Goal: Transaction & Acquisition: Purchase product/service

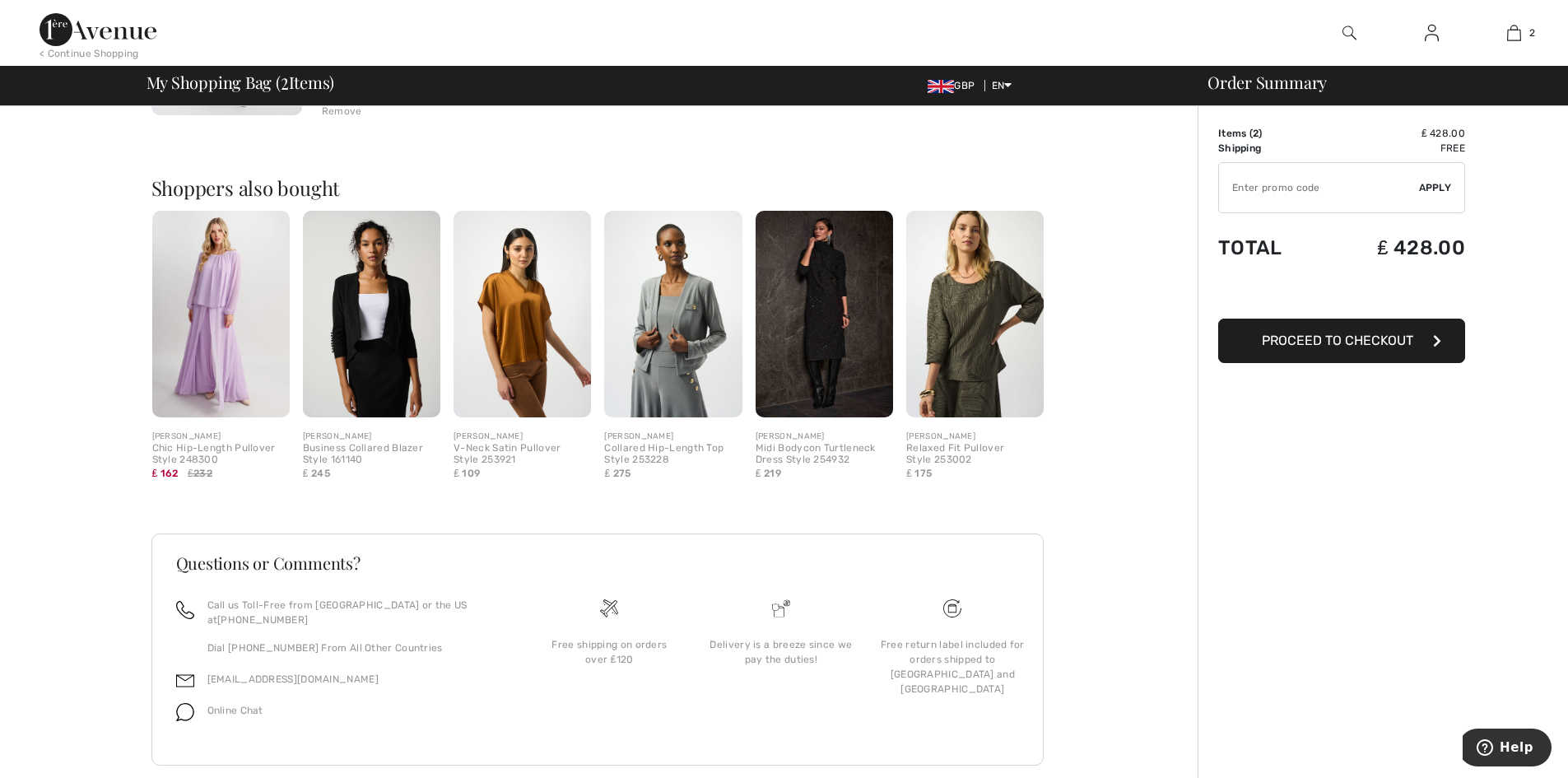
scroll to position [615, 0]
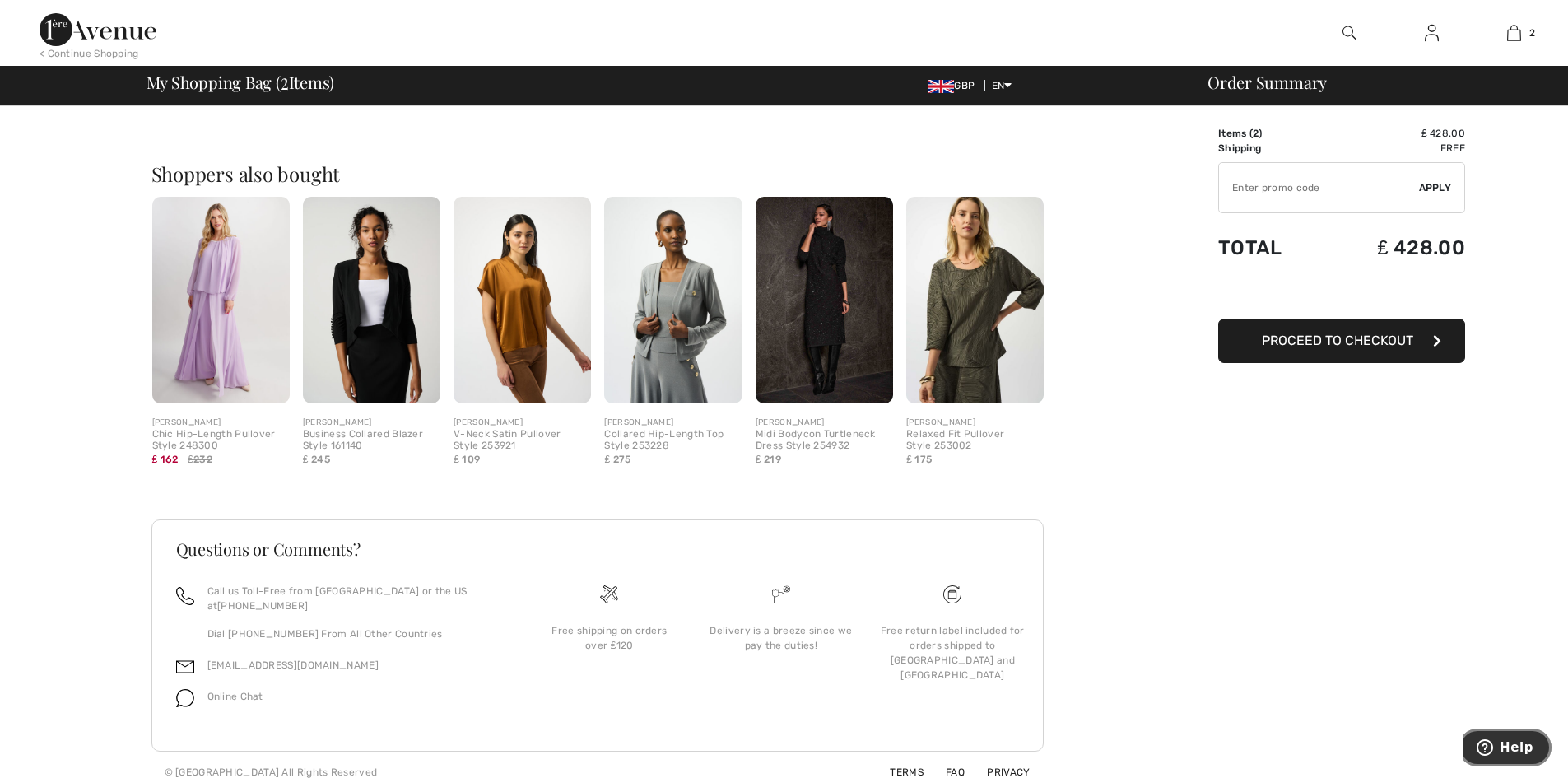
click at [1504, 747] on span "Help" at bounding box center [1517, 747] width 34 height 14
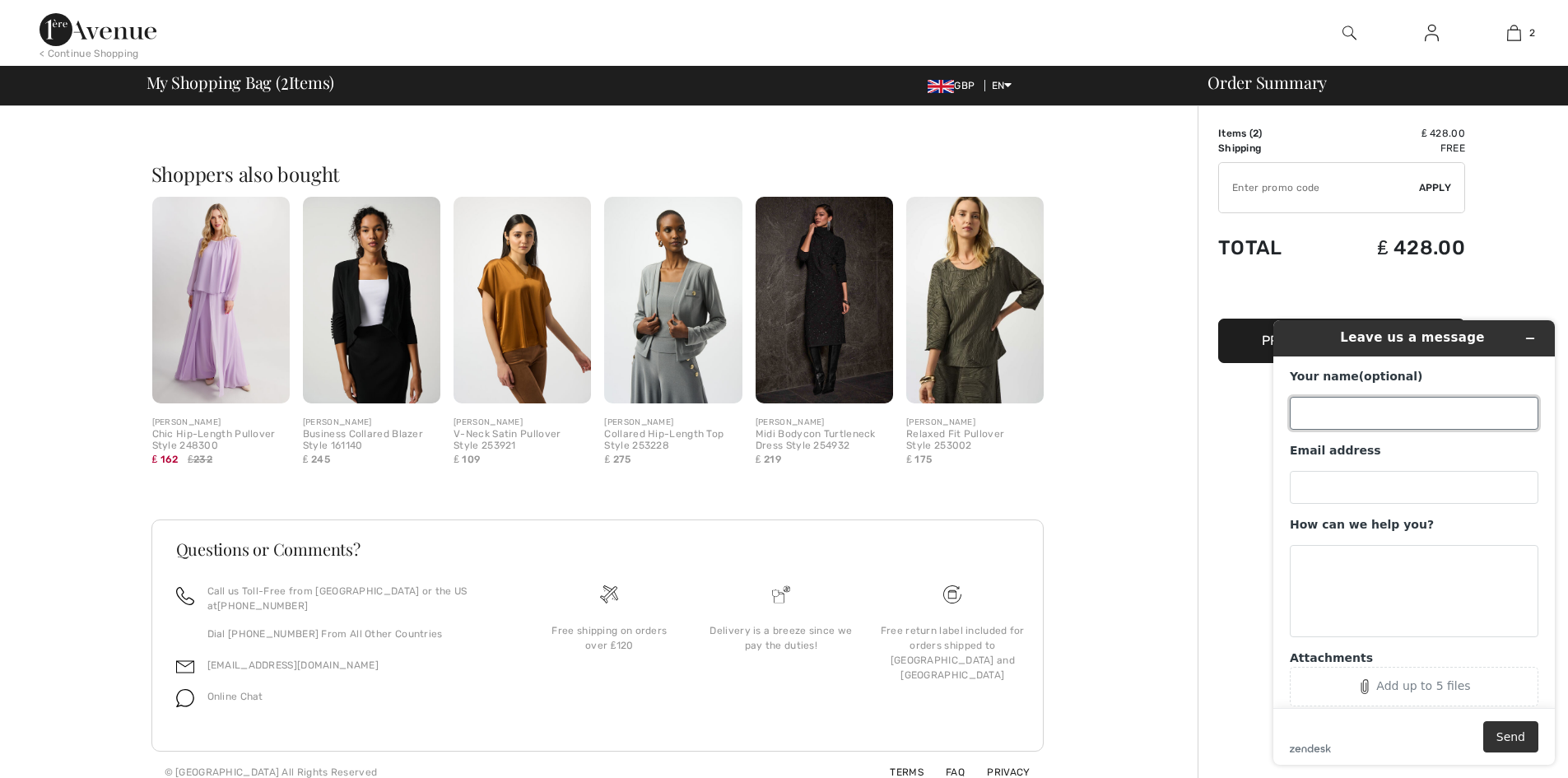
click at [1359, 418] on input "Your name (optional)" at bounding box center [1414, 413] width 248 height 33
type input "alison morgans"
type input "[EMAIL_ADDRESS][DOMAIN_NAME]"
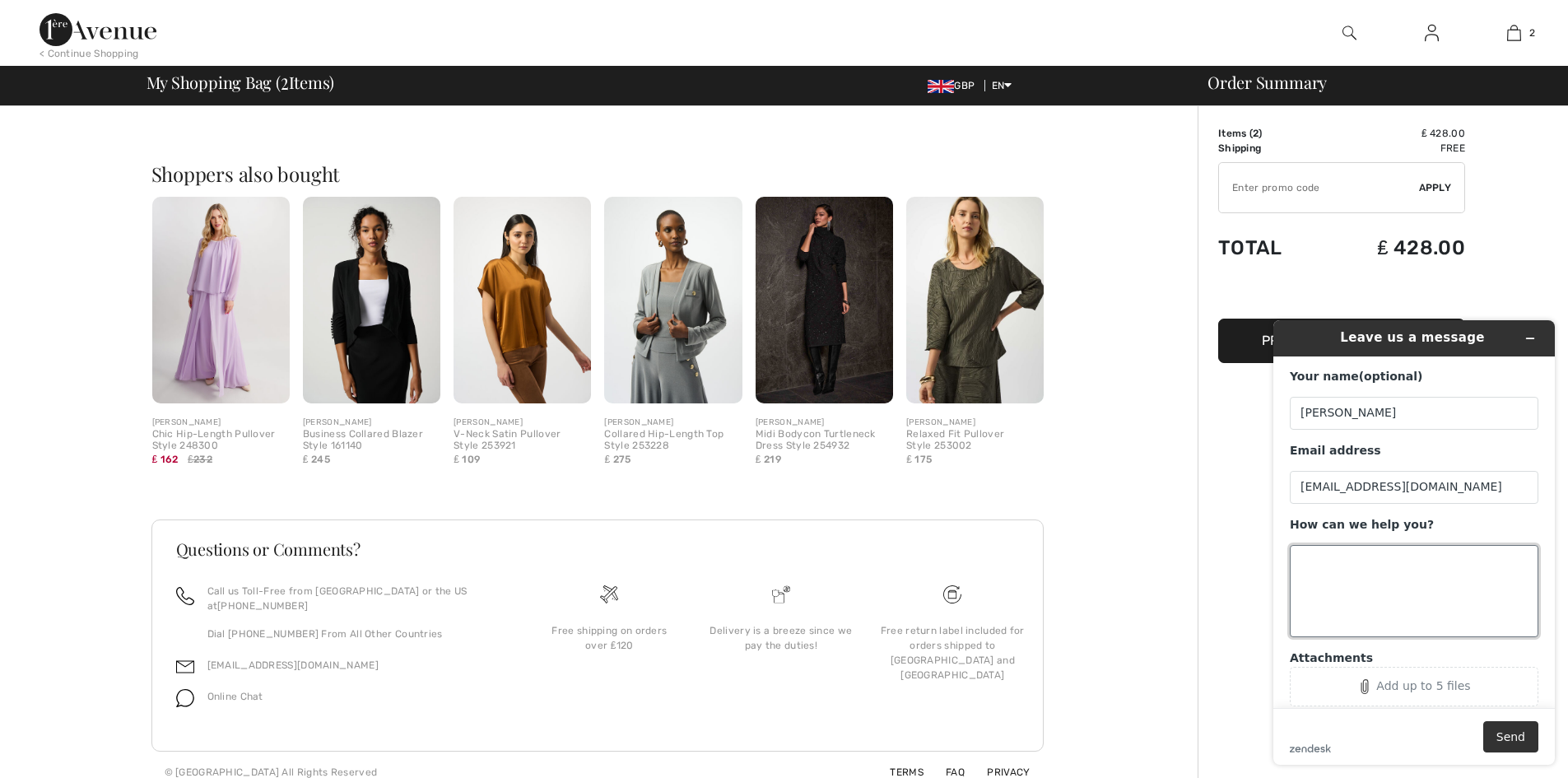
click at [1392, 557] on textarea "How can we help you?" at bounding box center [1414, 591] width 248 height 92
type textarea "good afternoon i have a credit note on my account and would like to purchase so…"
click at [1502, 732] on button "Send" at bounding box center [1510, 736] width 55 height 31
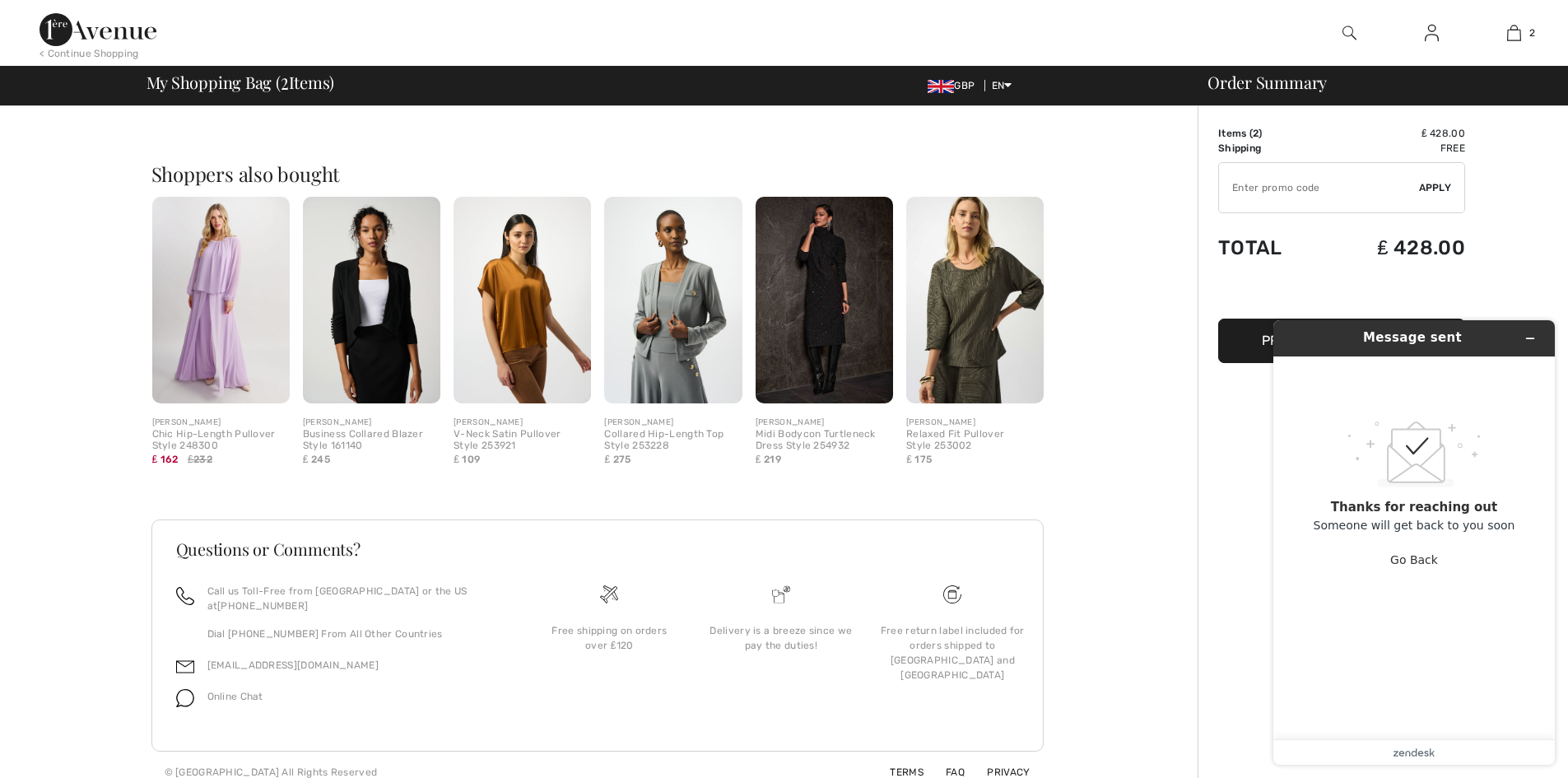
click at [1437, 35] on img at bounding box center [1432, 32] width 14 height 19
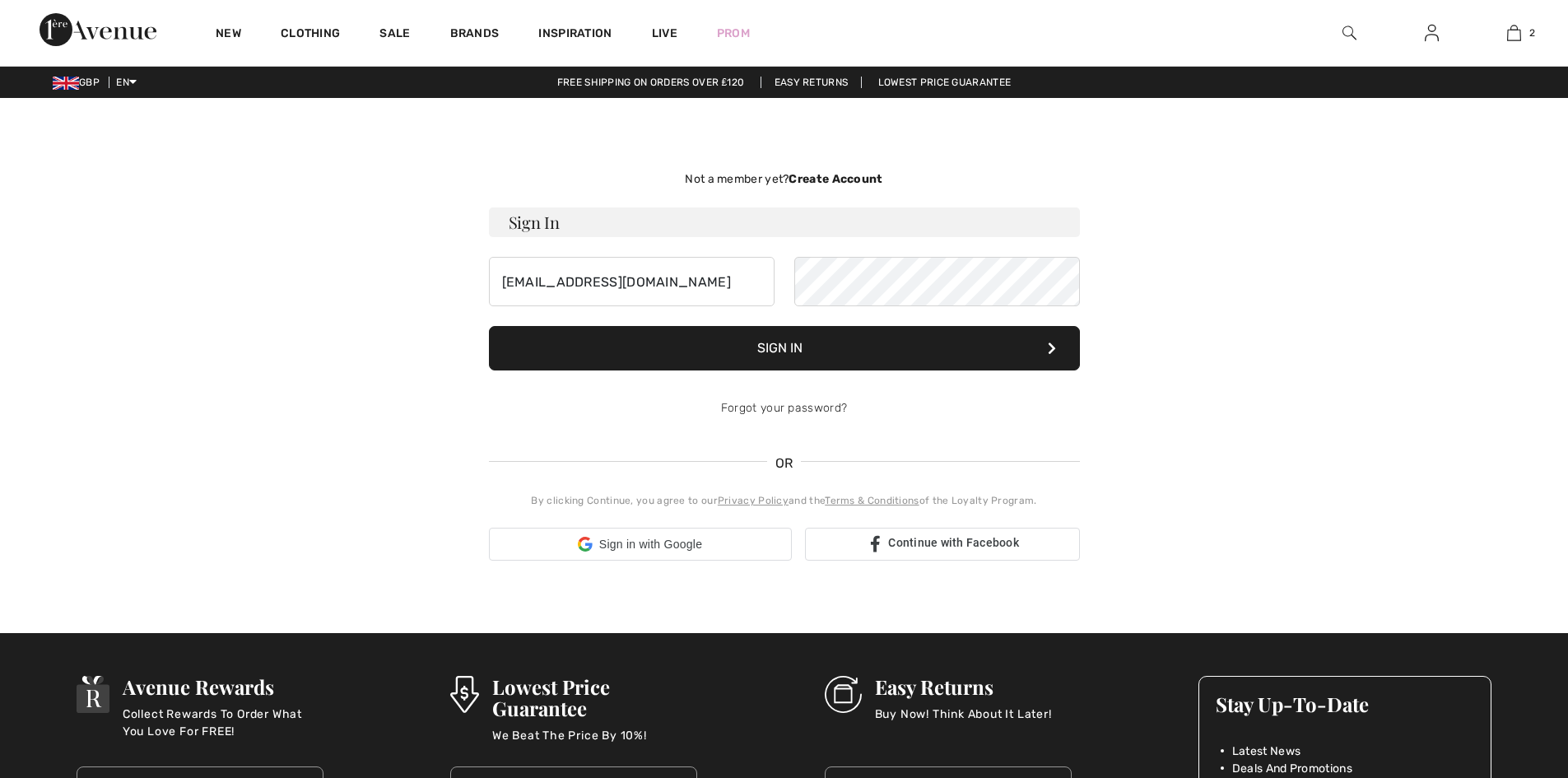
click at [644, 278] on input "alison66morgans@gmail.com" at bounding box center [631, 281] width 286 height 49
click at [807, 355] on button "Sign In" at bounding box center [784, 348] width 591 height 44
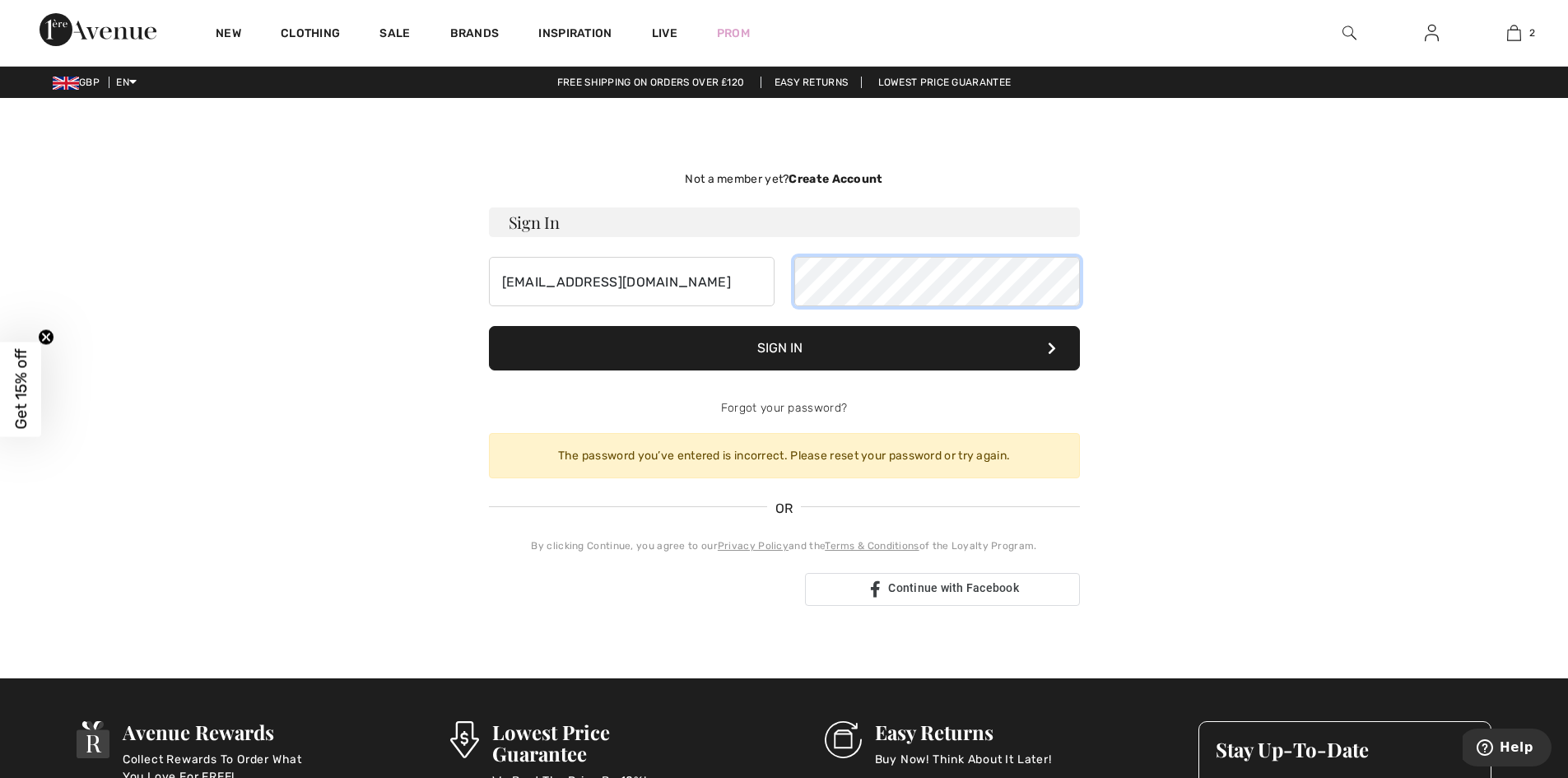
click at [658, 319] on form "Sign In alison66morgans@gmail.com Sign In Forgot your password?" at bounding box center [784, 320] width 591 height 225
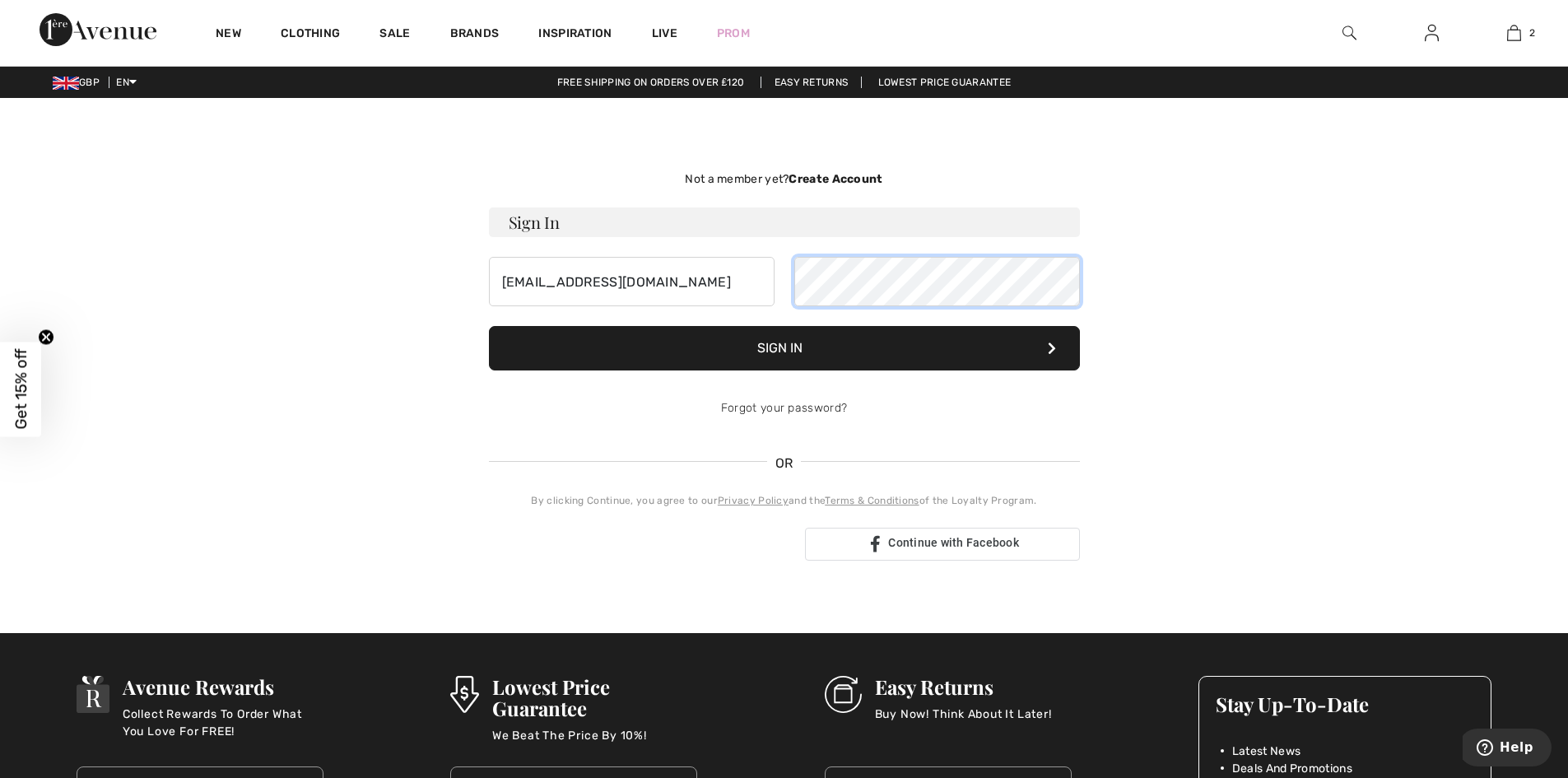
click at [489, 326] on button "Sign In" at bounding box center [784, 348] width 591 height 44
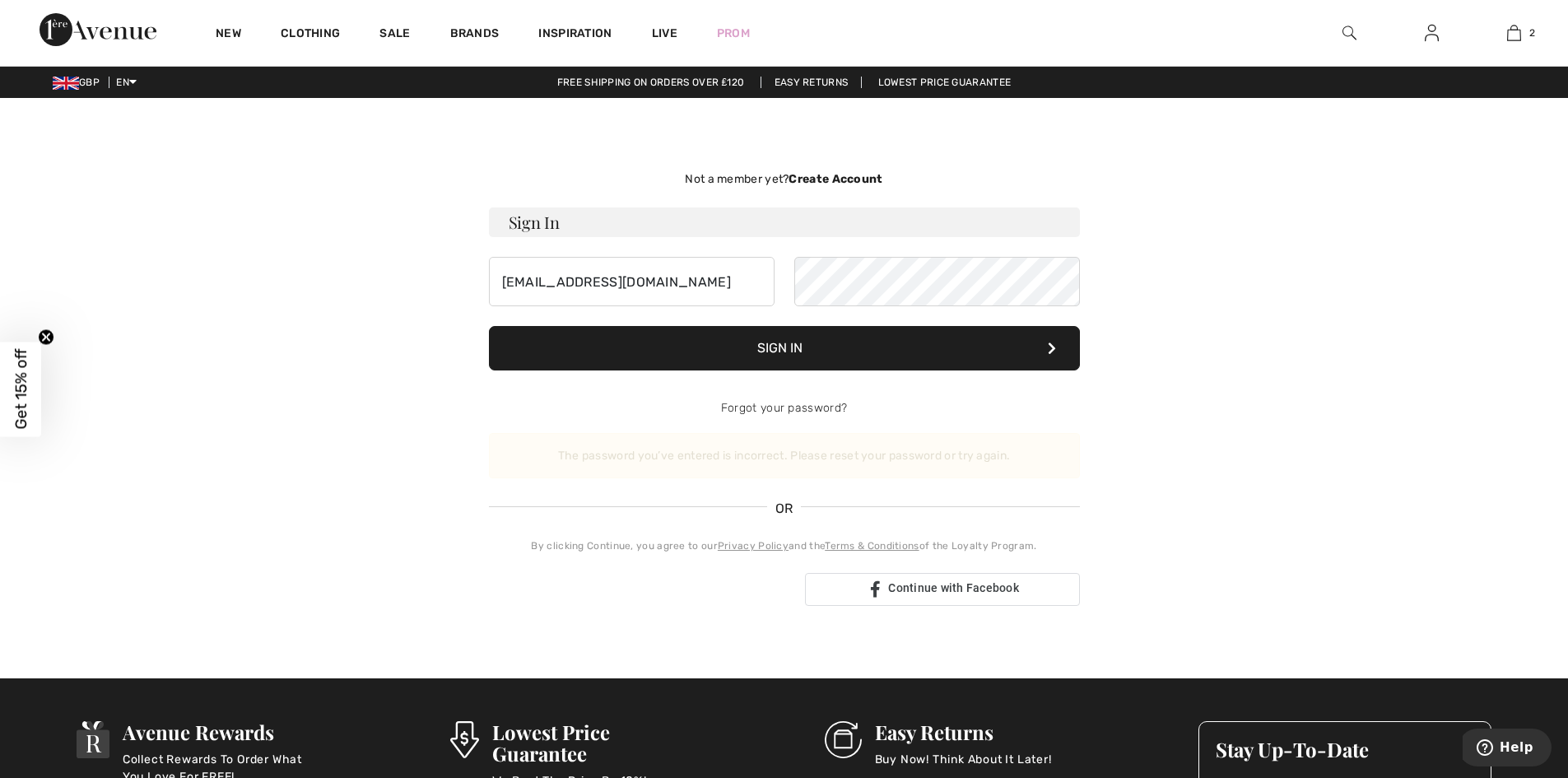
click at [766, 364] on button "Sign In" at bounding box center [784, 348] width 591 height 44
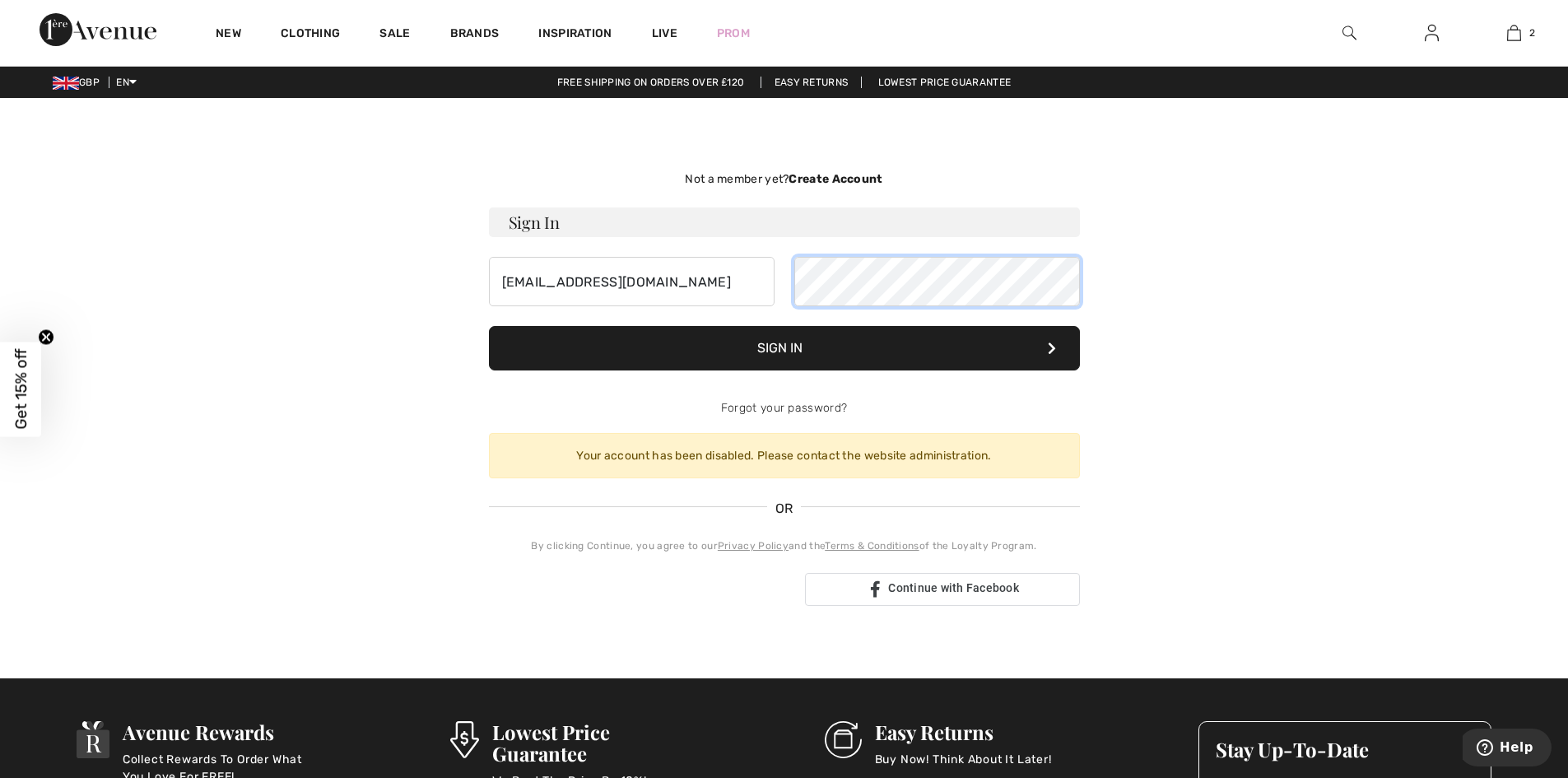
click at [676, 308] on form "Sign In alisonmorgans666@gmail.com Sign In Forgot your password?" at bounding box center [784, 320] width 591 height 225
type input "[EMAIL_ADDRESS][DOMAIN_NAME]"
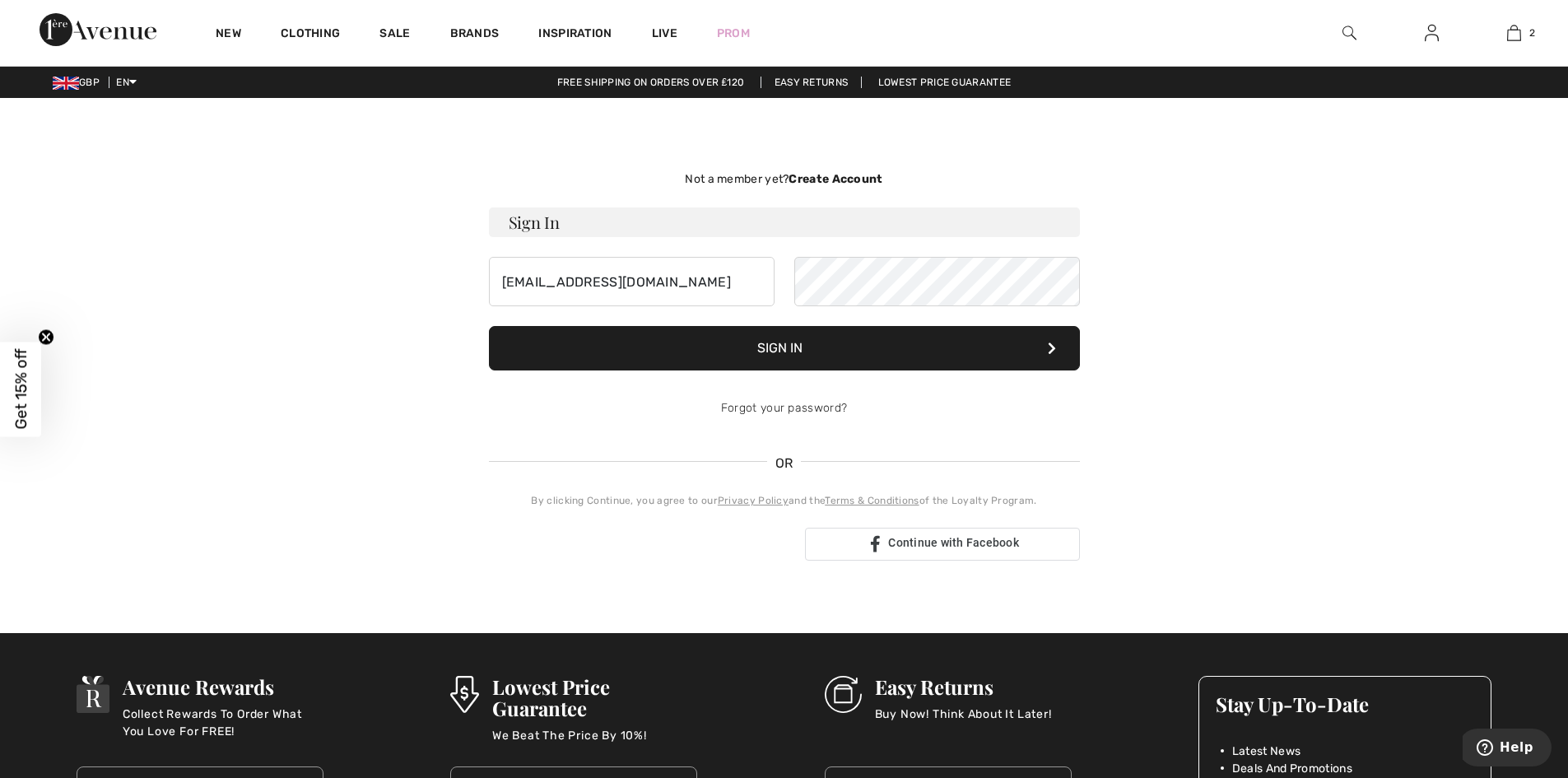
click at [524, 281] on div "[EMAIL_ADDRESS][DOMAIN_NAME]" at bounding box center [784, 281] width 591 height 49
click at [489, 326] on button "Sign In" at bounding box center [784, 348] width 591 height 44
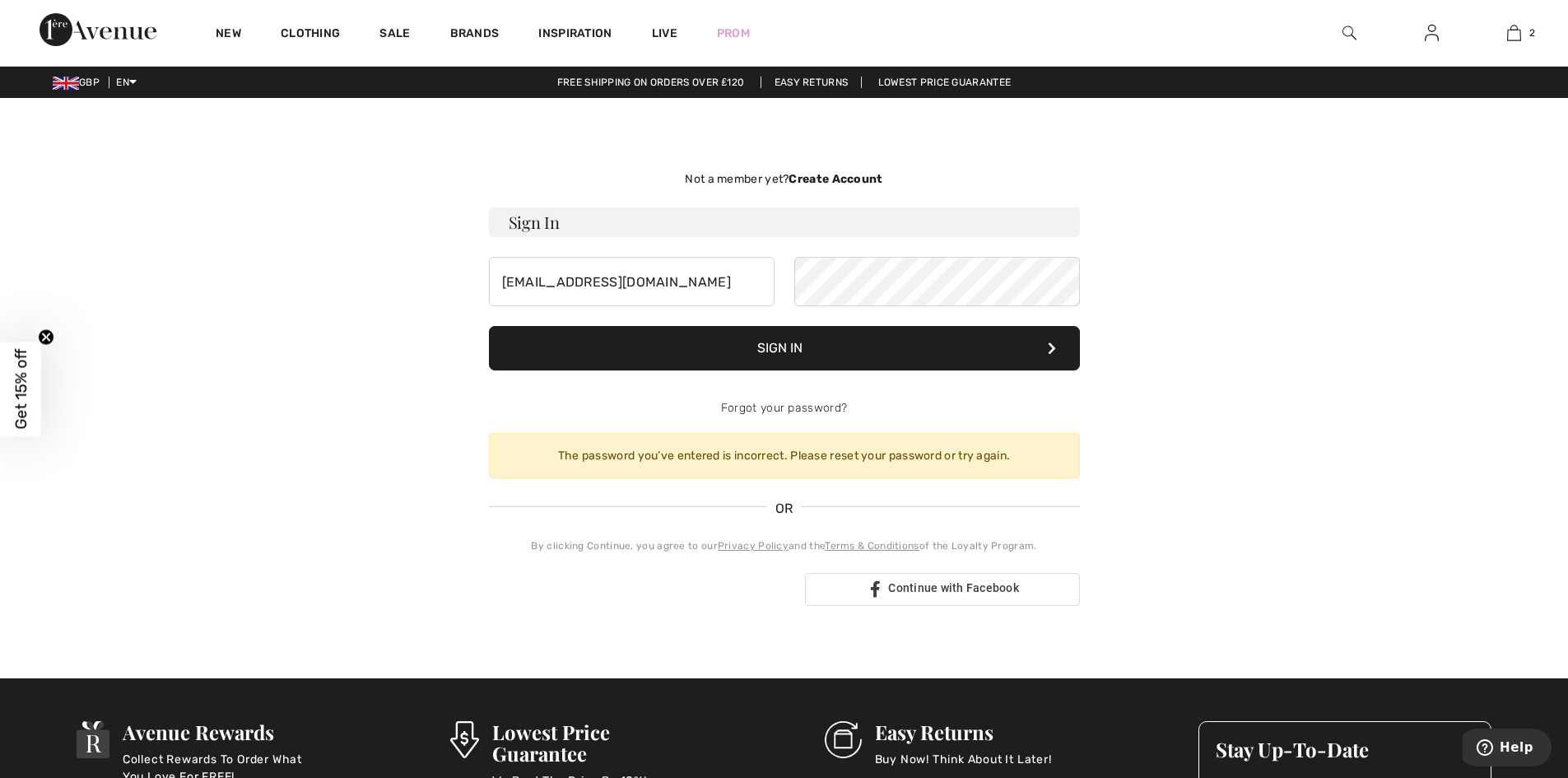
click at [754, 270] on div "[EMAIL_ADDRESS][DOMAIN_NAME]" at bounding box center [784, 281] width 591 height 49
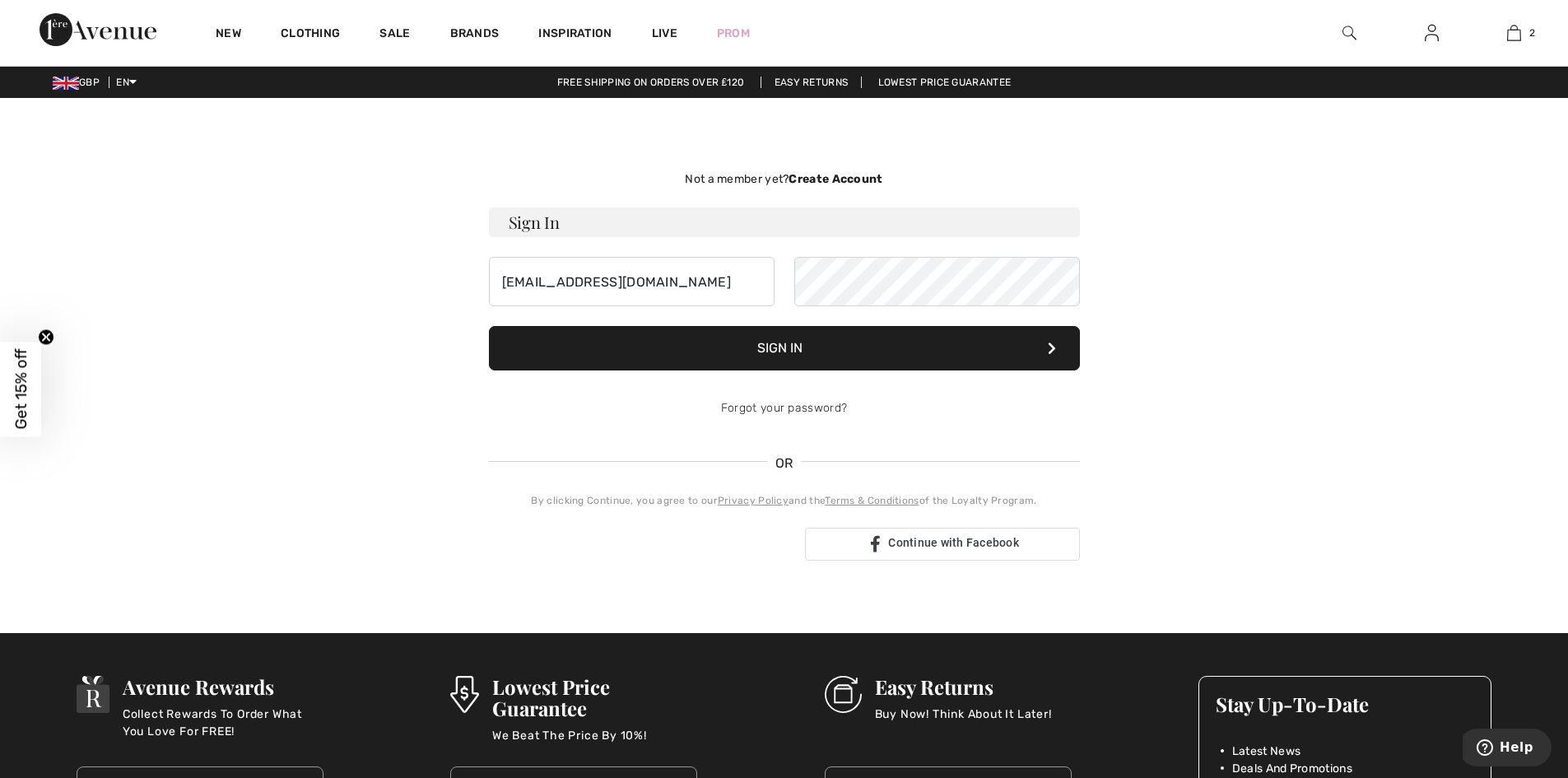
click at [489, 326] on button "Sign In" at bounding box center [784, 348] width 591 height 44
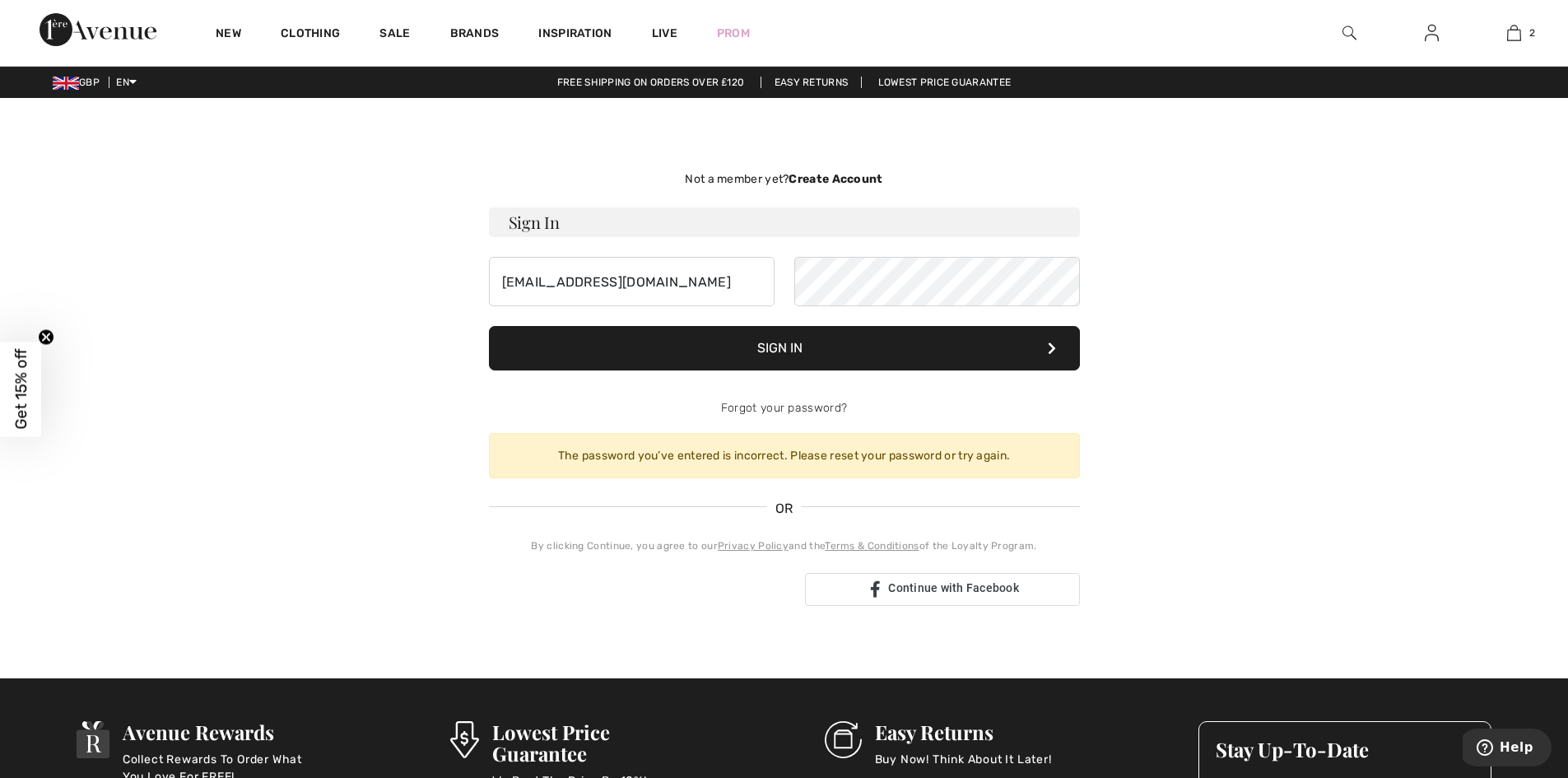
click at [489, 326] on button "Sign In" at bounding box center [784, 348] width 591 height 44
click at [605, 279] on div "[EMAIL_ADDRESS][DOMAIN_NAME]" at bounding box center [784, 281] width 591 height 49
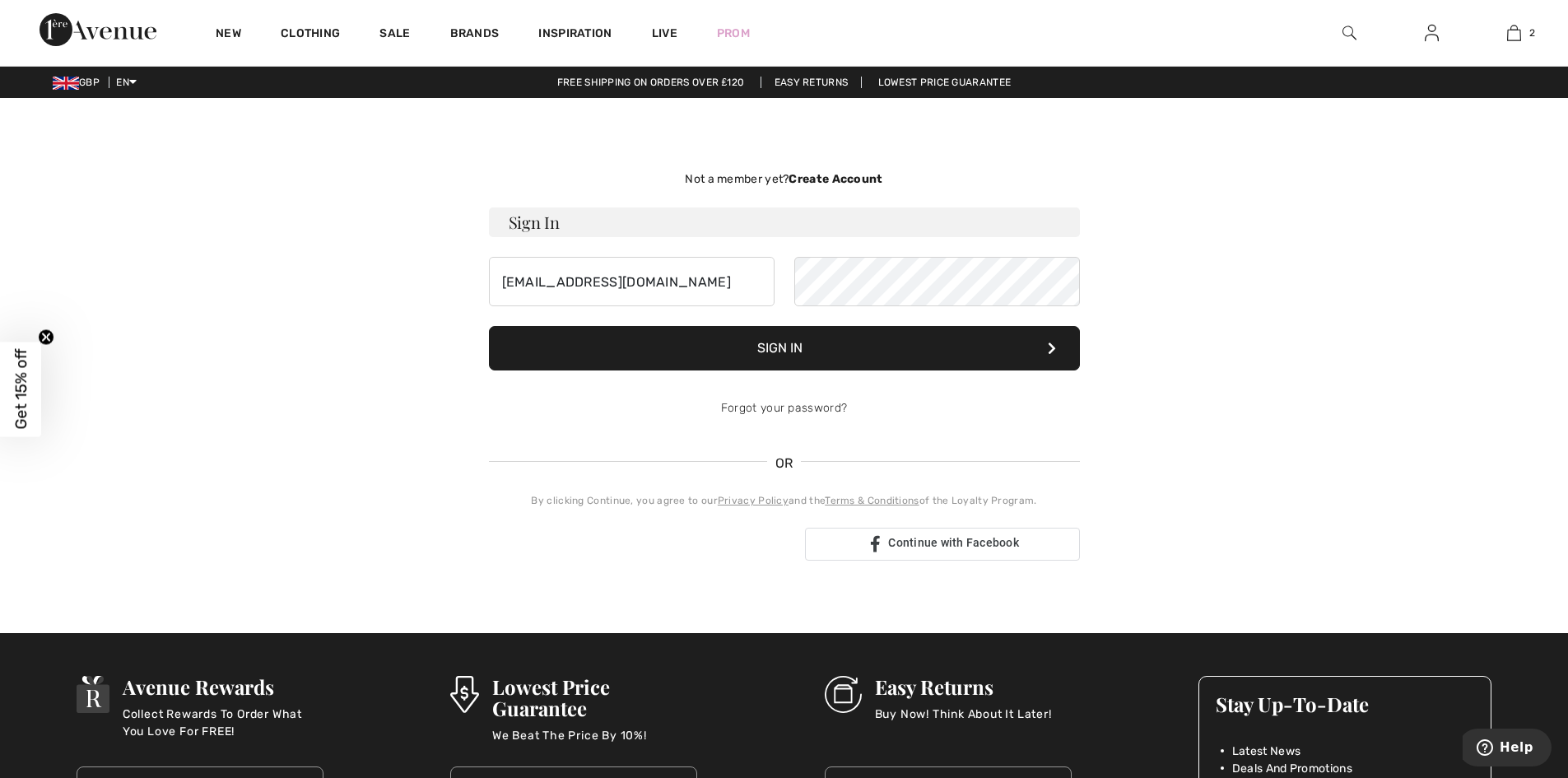
click at [489, 326] on button "Sign In" at bounding box center [784, 348] width 591 height 44
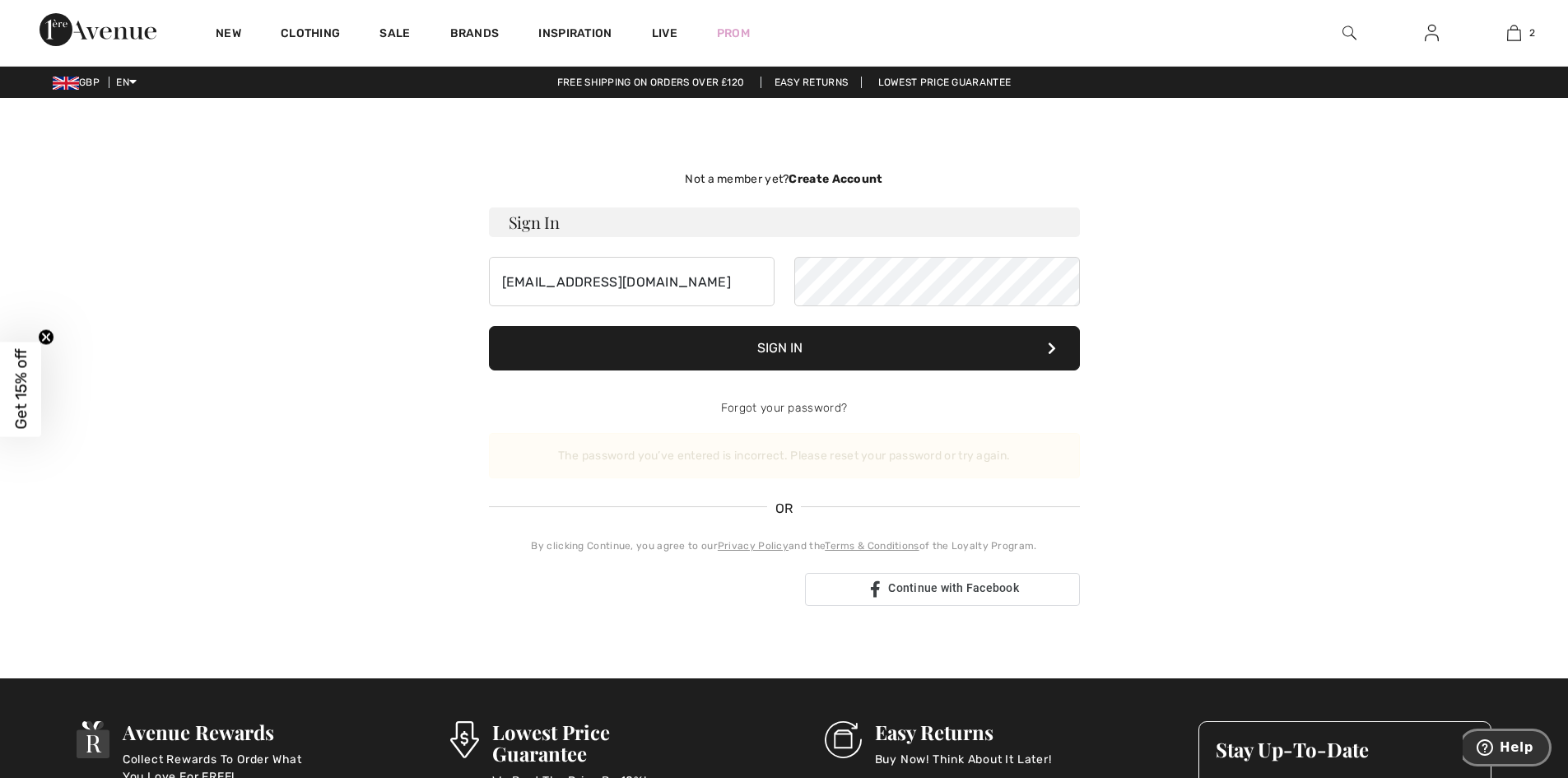
click at [1507, 745] on span "Help" at bounding box center [1517, 747] width 34 height 14
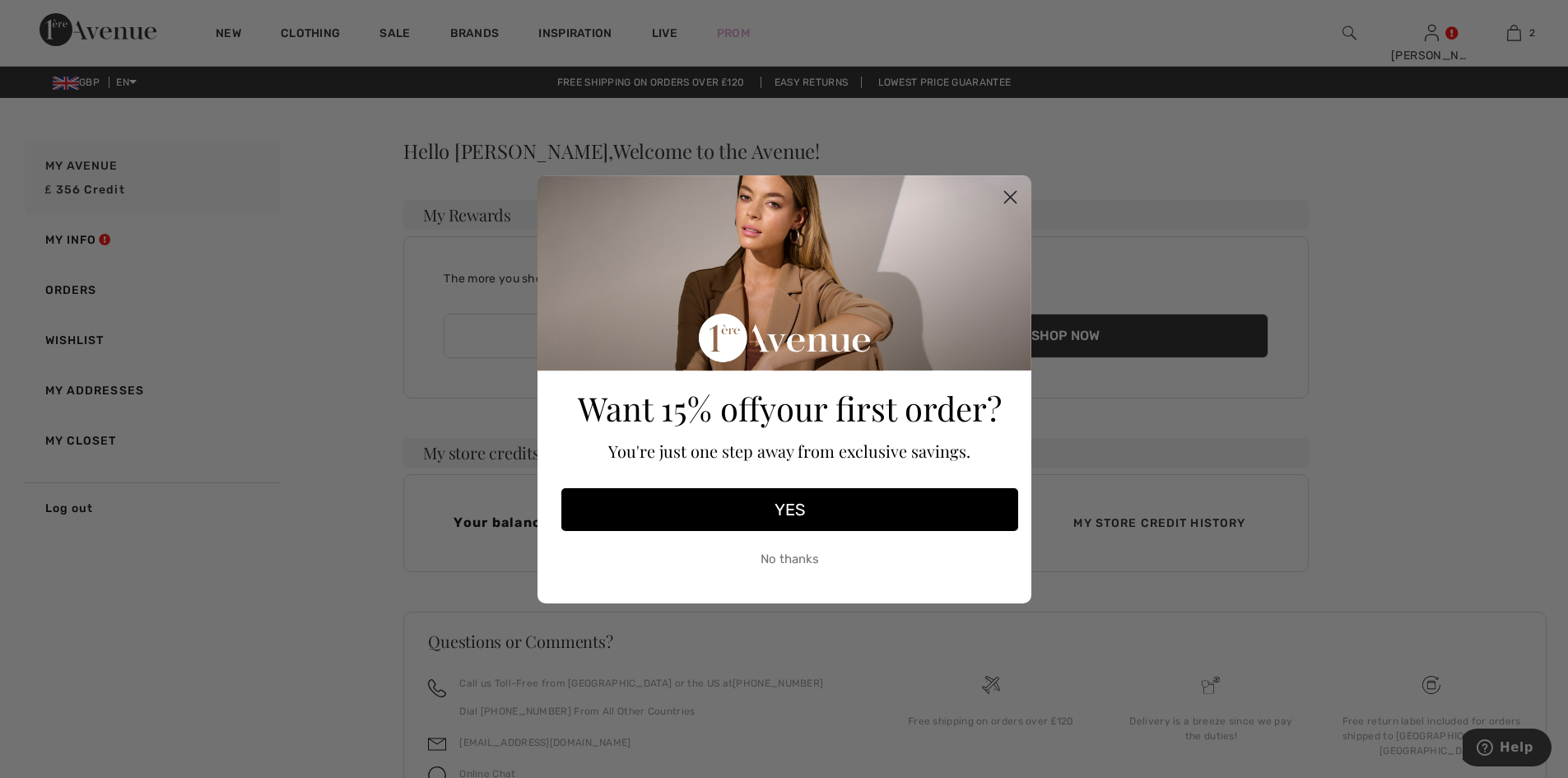
click at [798, 514] on button "YES" at bounding box center [789, 509] width 457 height 43
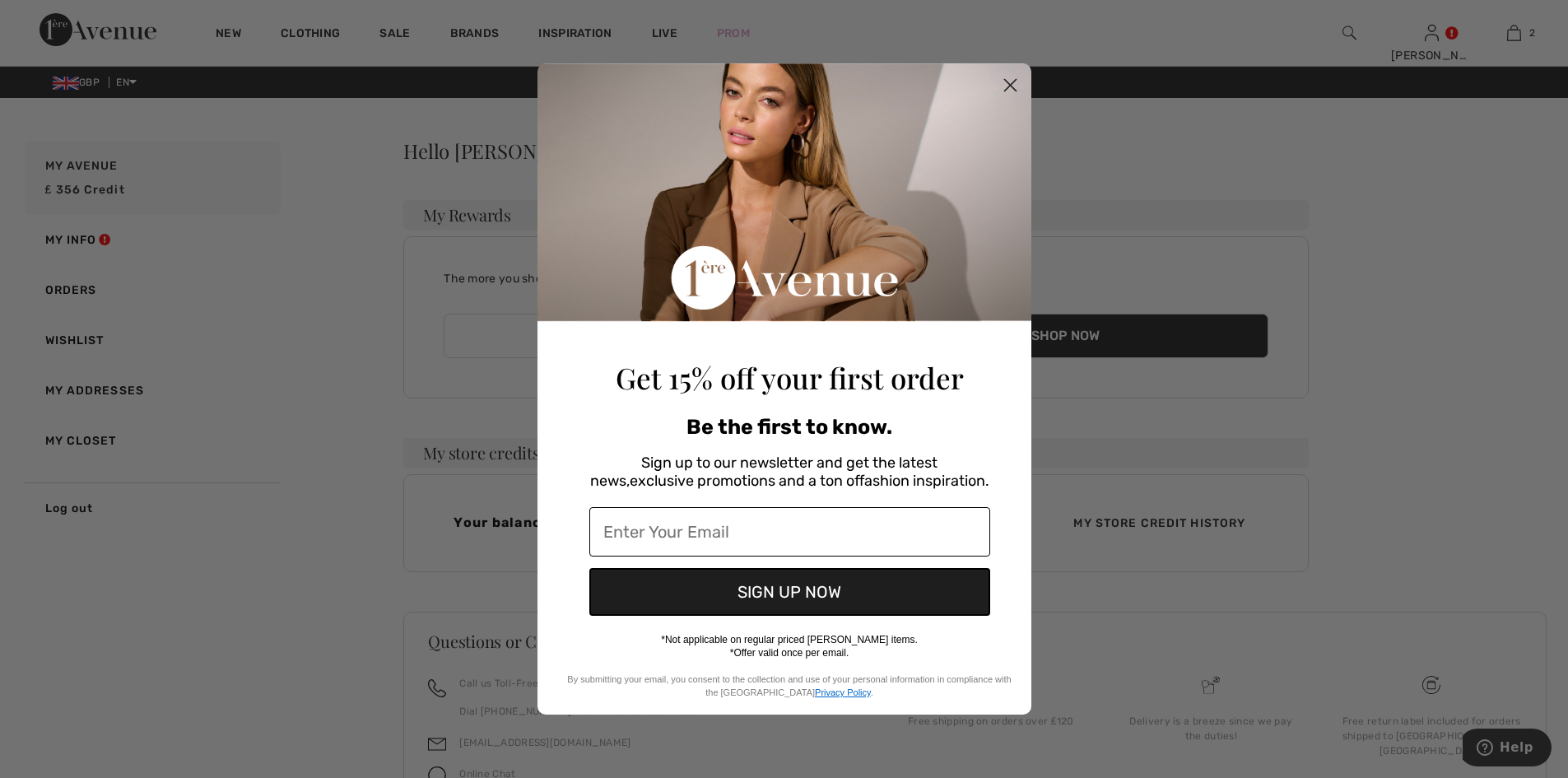
click at [755, 536] on input "Enter Your Email" at bounding box center [789, 531] width 401 height 49
type input "[EMAIL_ADDRESS][DOMAIN_NAME]"
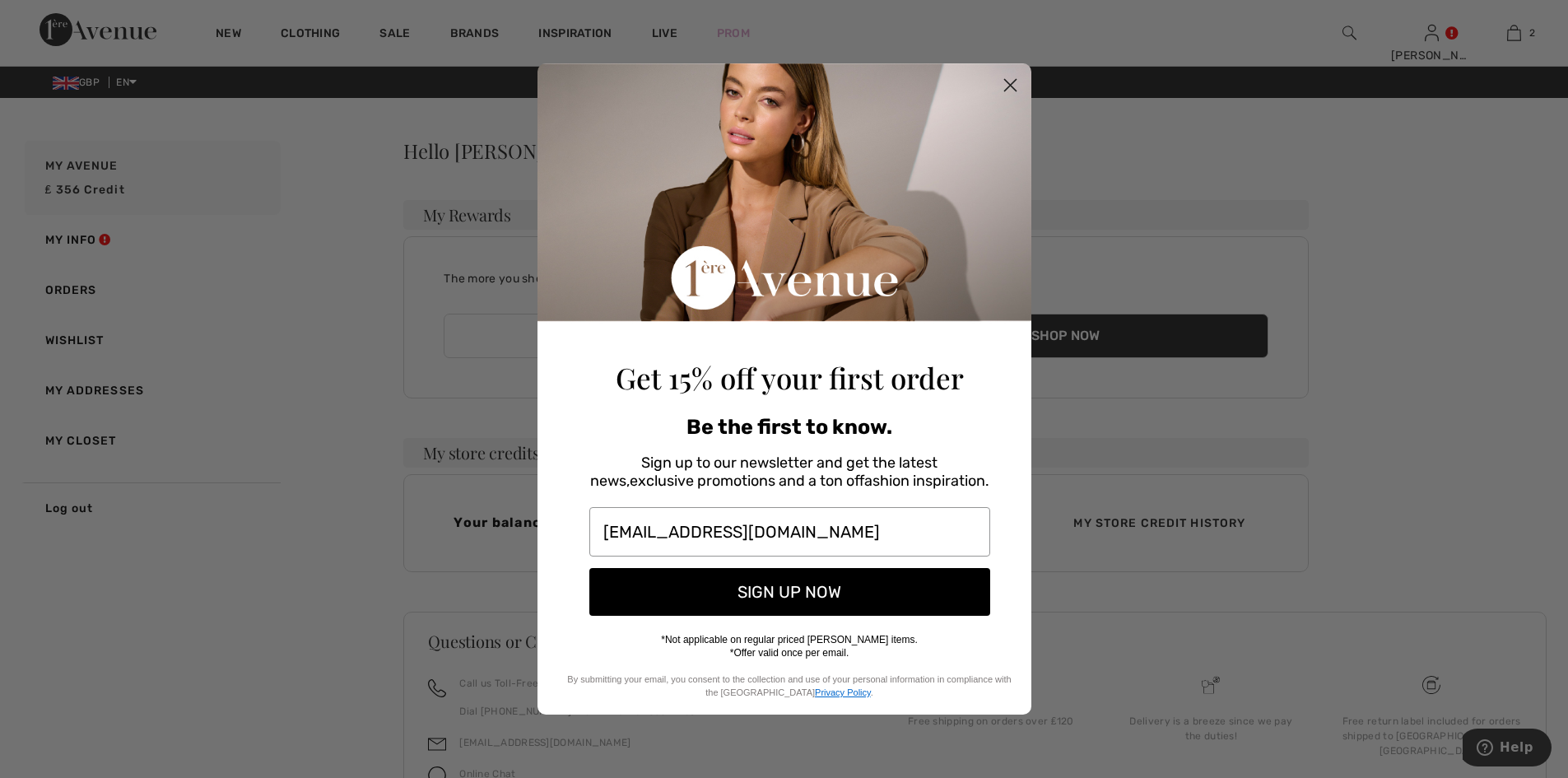
click at [775, 583] on button "SIGN UP NOW" at bounding box center [789, 592] width 401 height 47
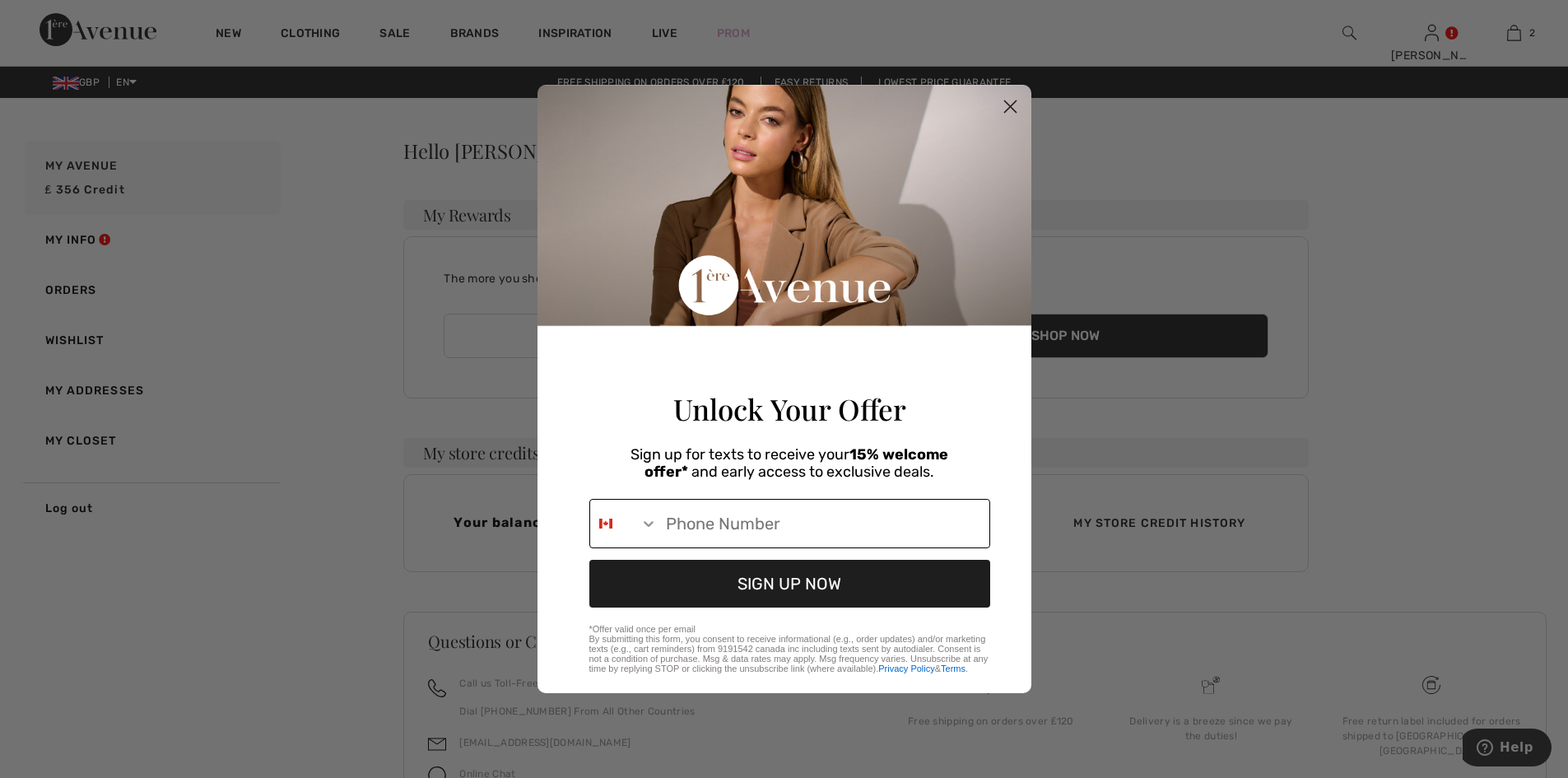
click at [819, 547] on input "Phone Number" at bounding box center [823, 524] width 331 height 47
type input "447-966-6750"
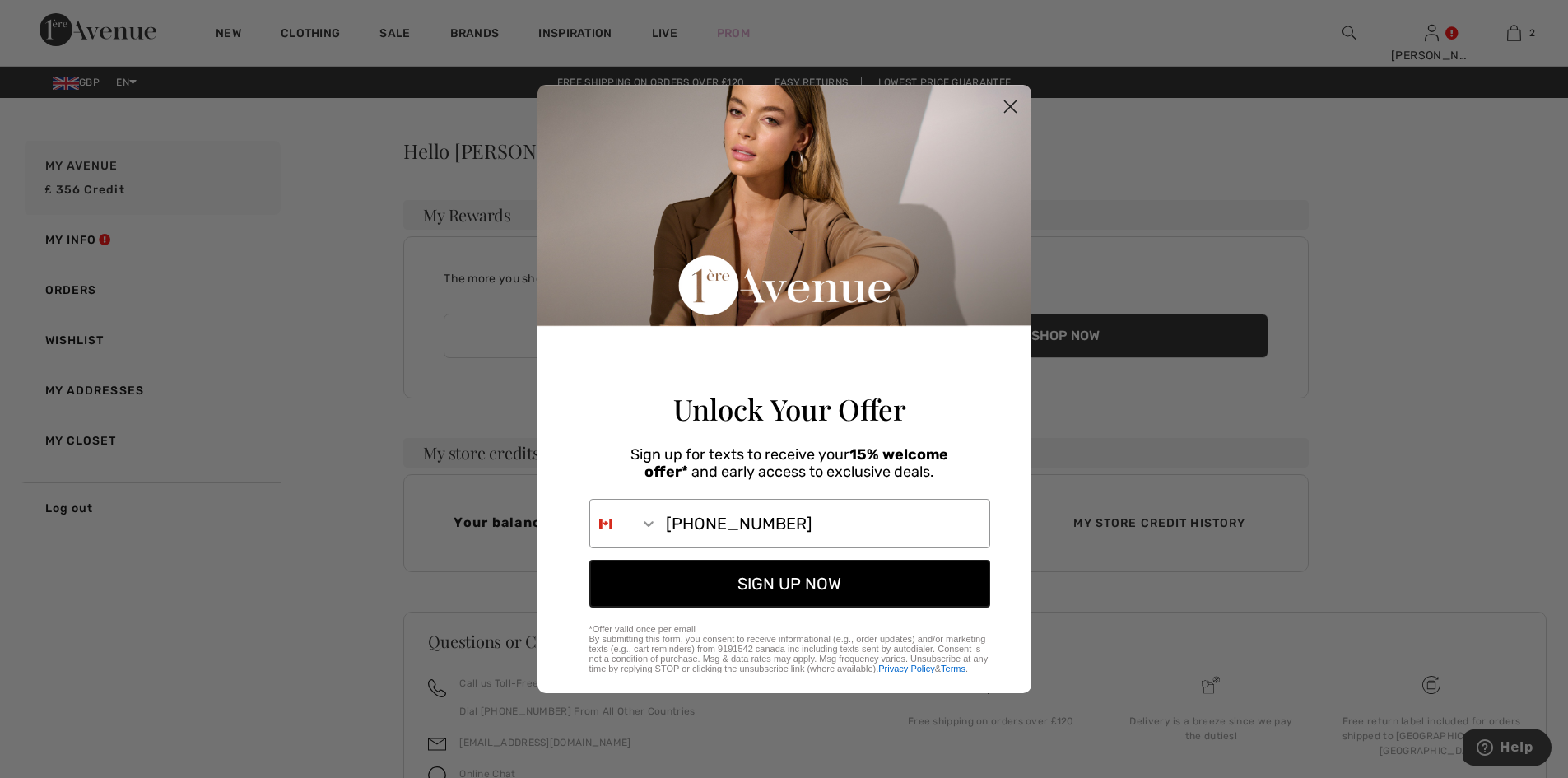
click at [805, 589] on button "SIGN UP NOW" at bounding box center [789, 583] width 401 height 47
click at [806, 586] on button "SIGN UP NOW" at bounding box center [789, 583] width 401 height 47
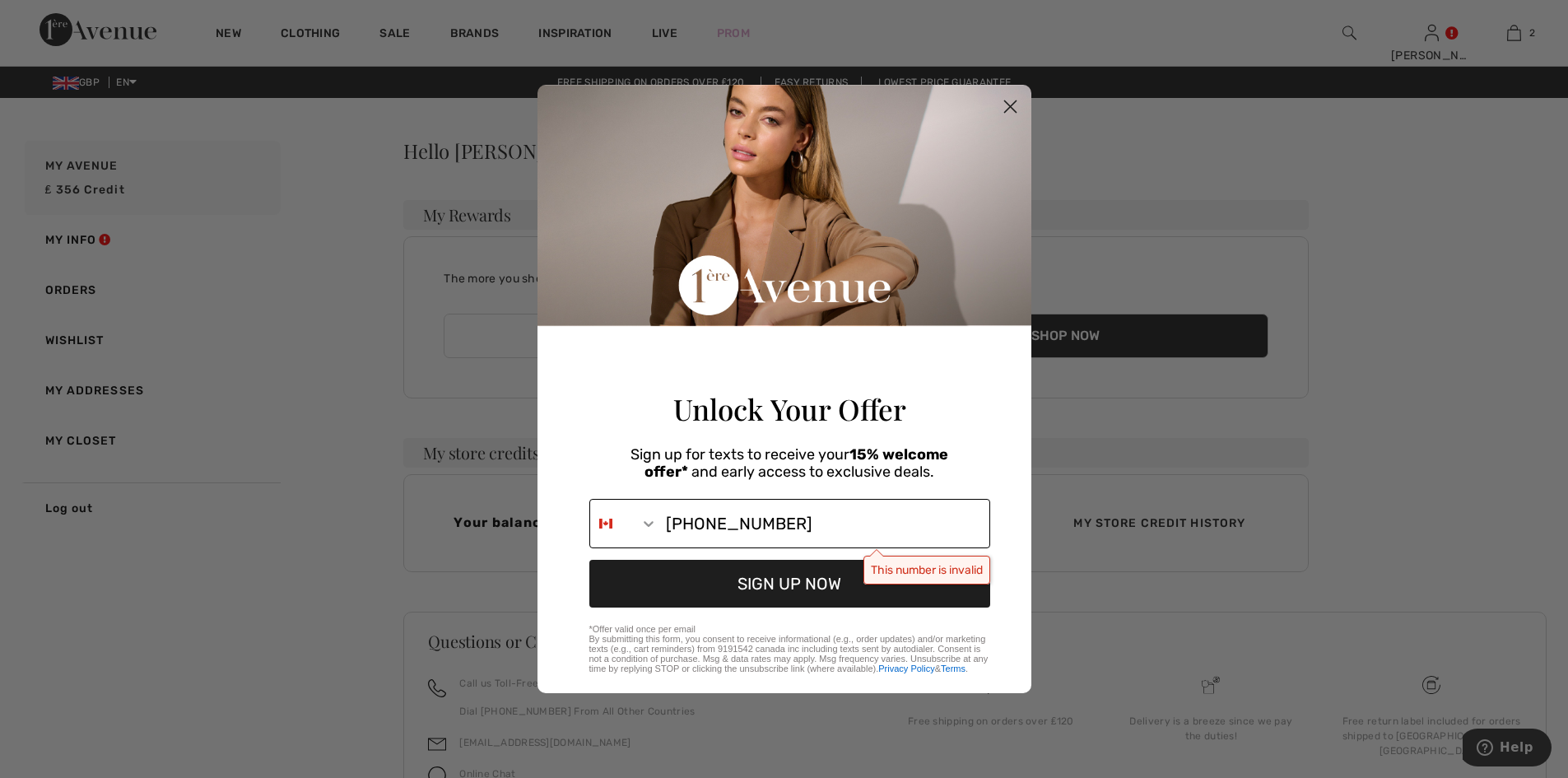
drag, startPoint x: 797, startPoint y: 543, endPoint x: 614, endPoint y: 547, distance: 183.0
click at [614, 547] on div "447-966-6750" at bounding box center [789, 524] width 401 height 49
click at [605, 531] on img "Canada" at bounding box center [606, 524] width 14 height 14
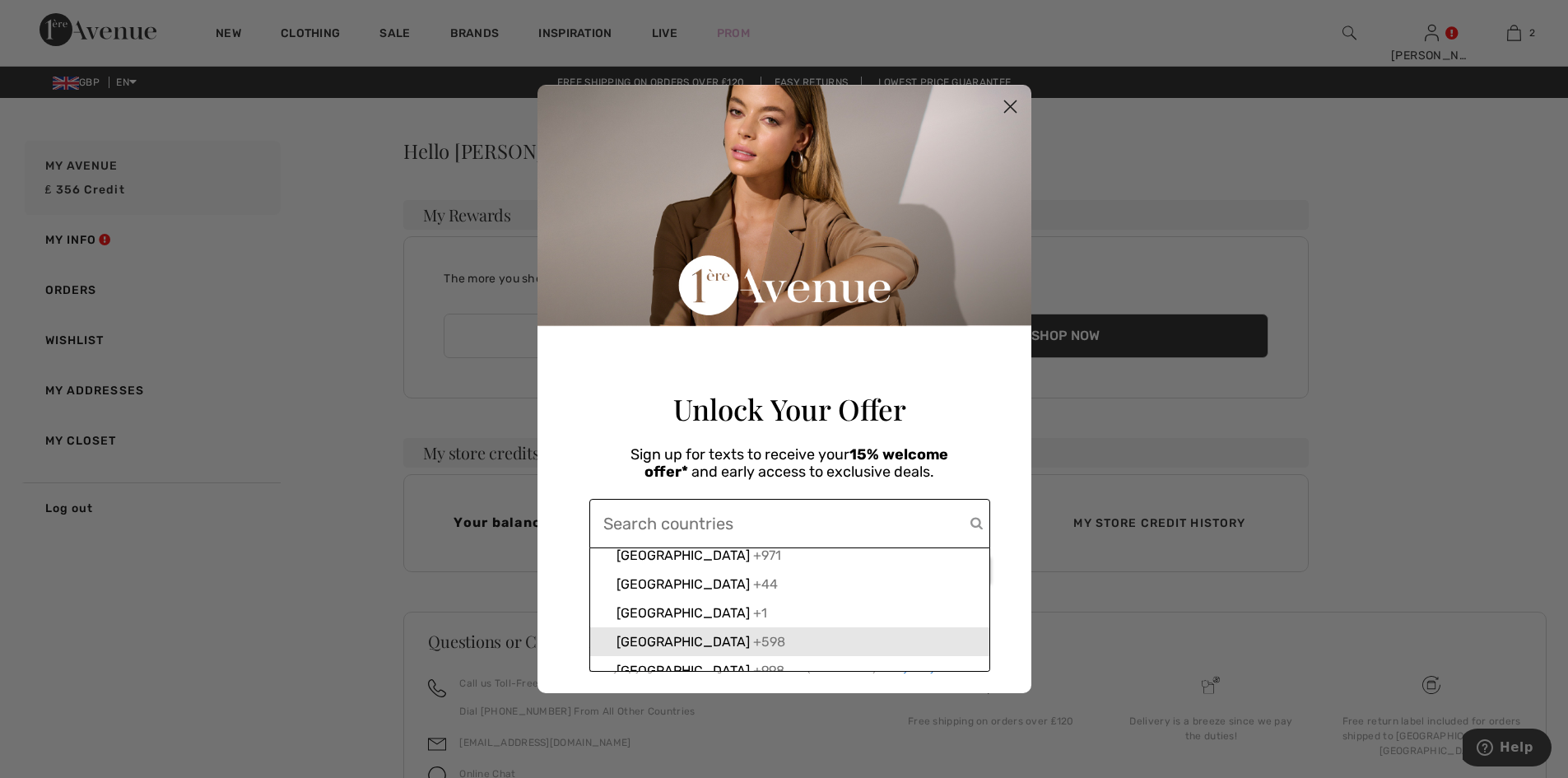
scroll to position [6348, 0]
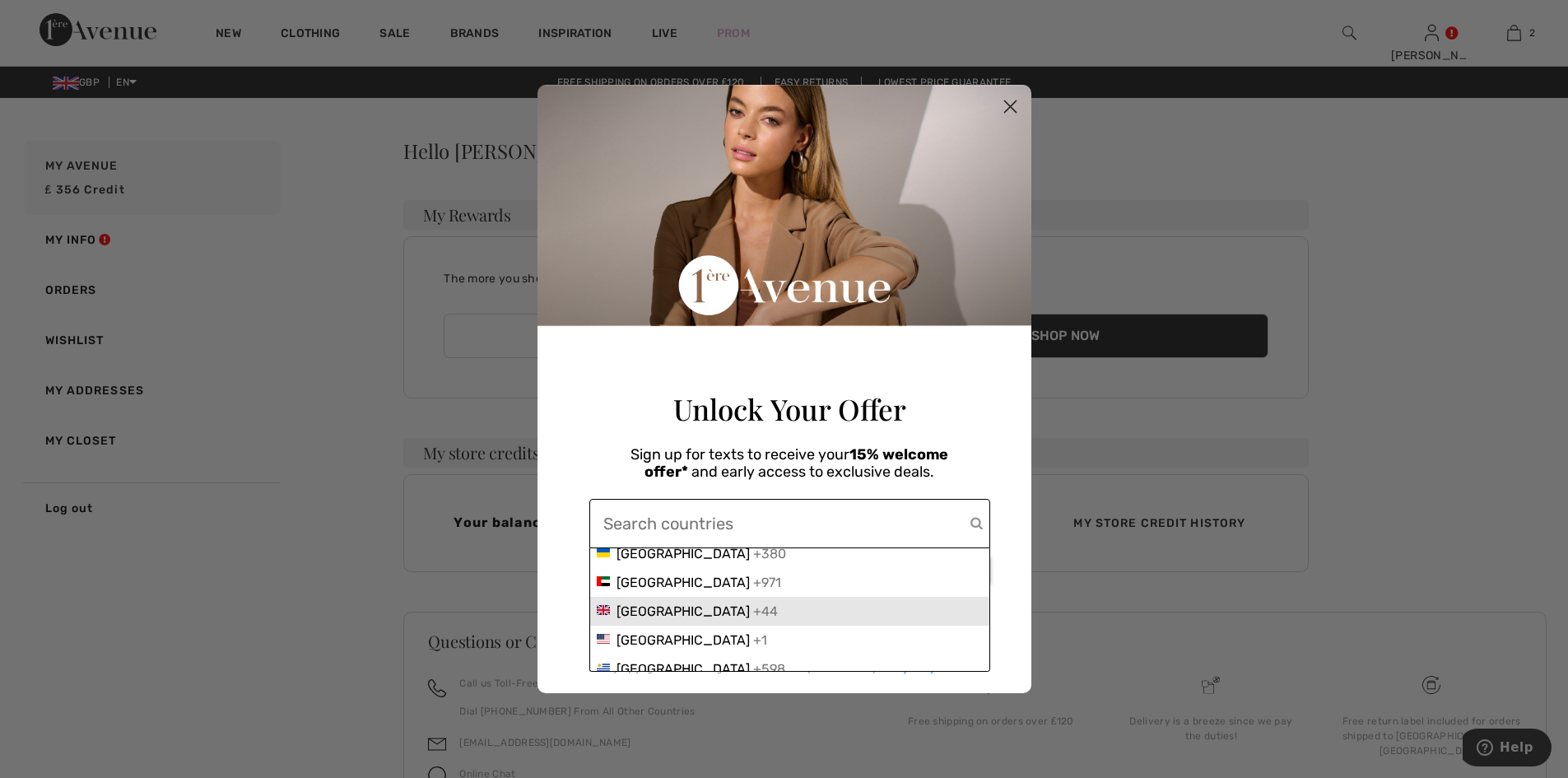
click at [655, 618] on span "United Kingdom" at bounding box center [683, 611] width 133 height 15
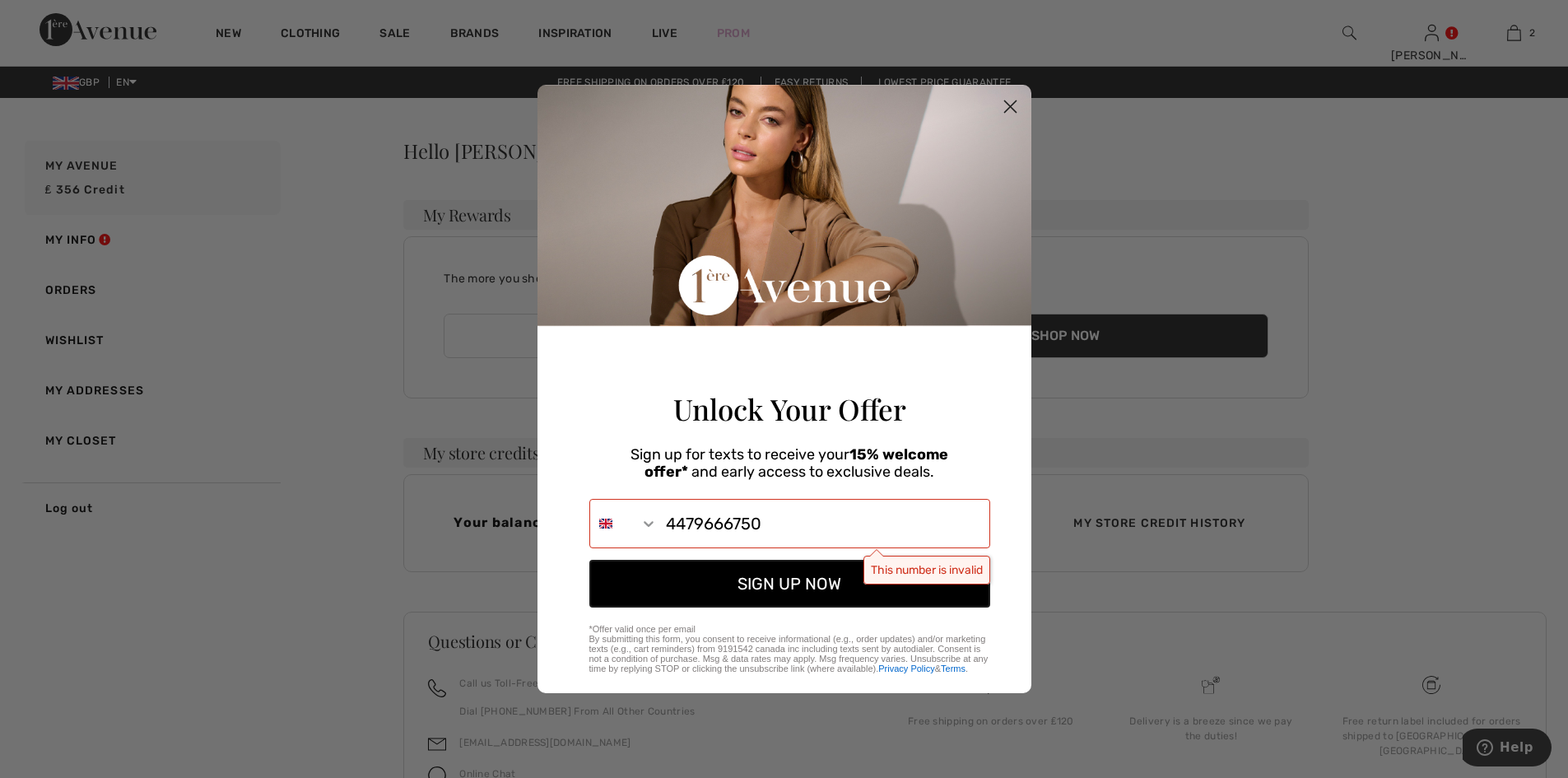
click at [753, 591] on button "SIGN UP NOW" at bounding box center [789, 583] width 401 height 47
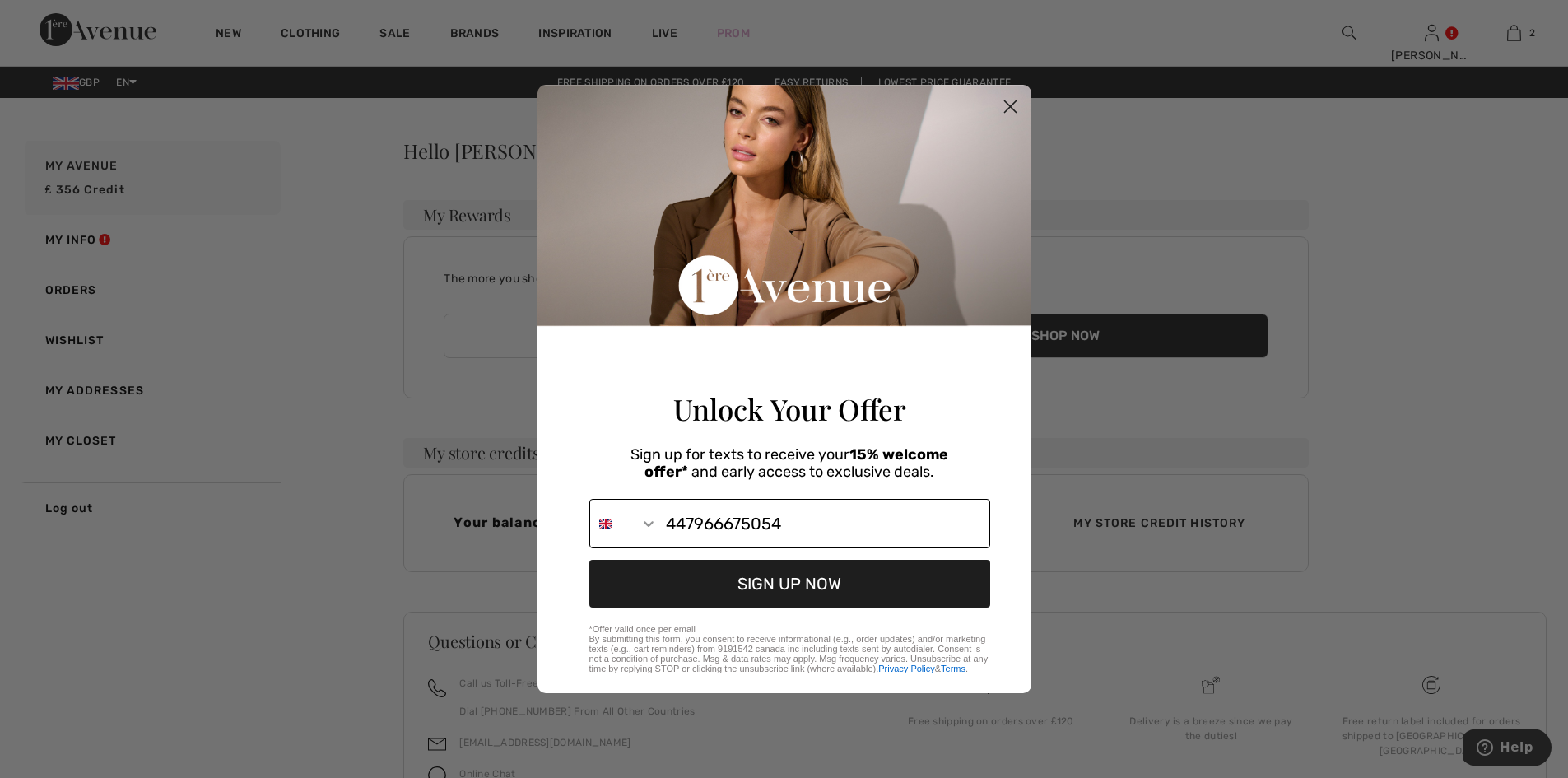
type input "+44-7966-675054"
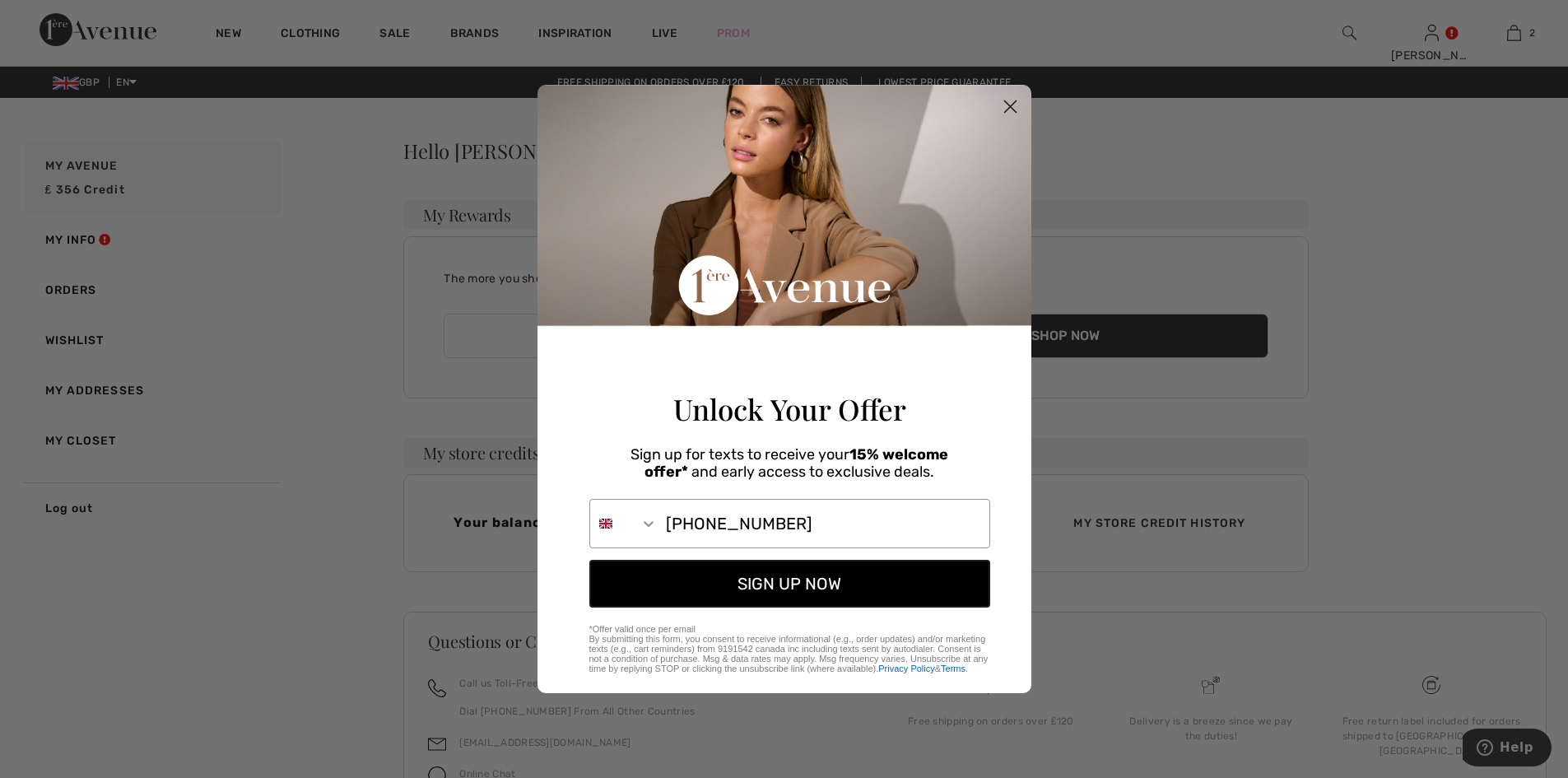
click at [813, 588] on button "SIGN UP NOW" at bounding box center [789, 583] width 401 height 47
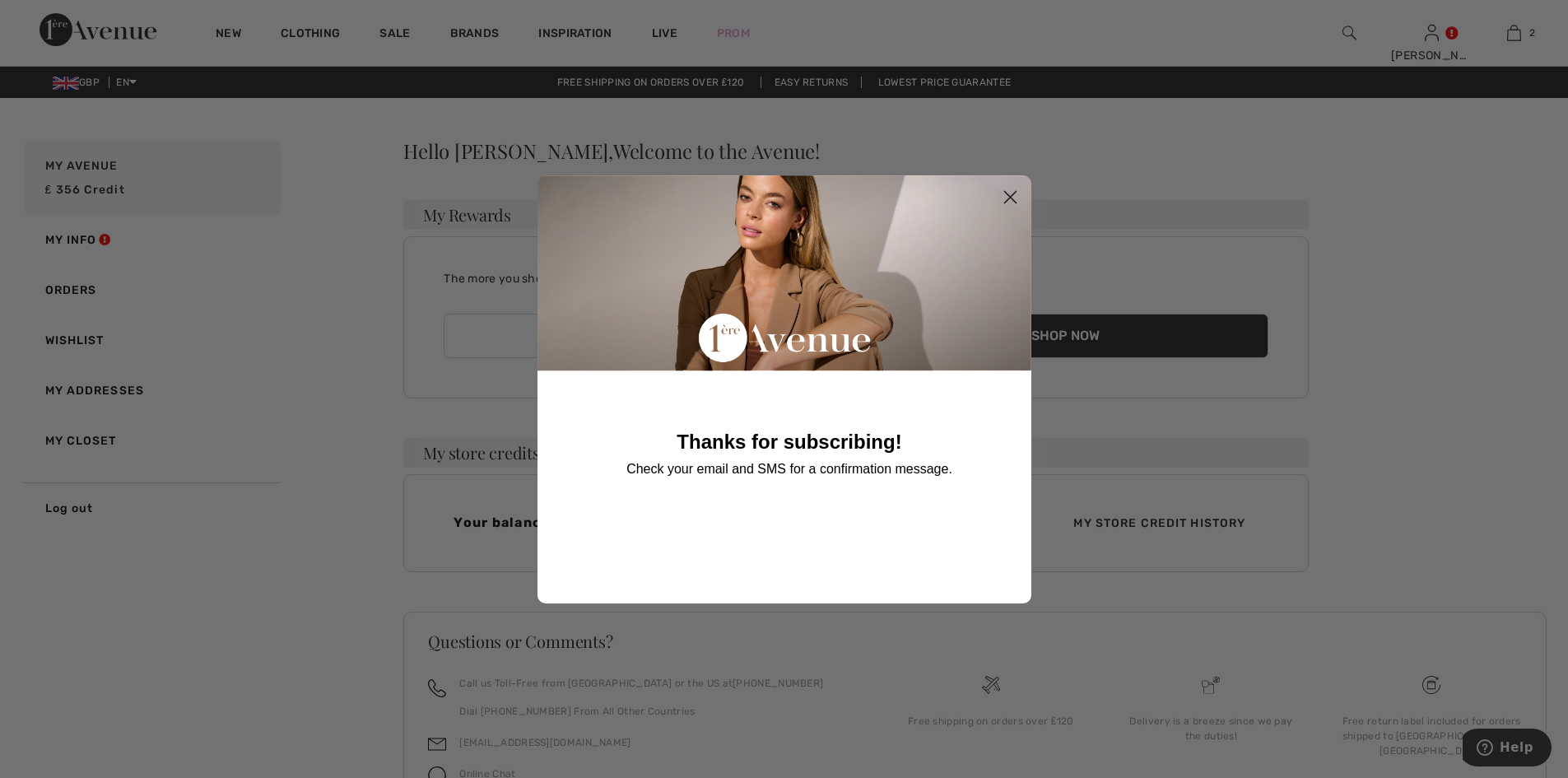
click at [1012, 196] on icon "Close dialog" at bounding box center [1010, 197] width 12 height 12
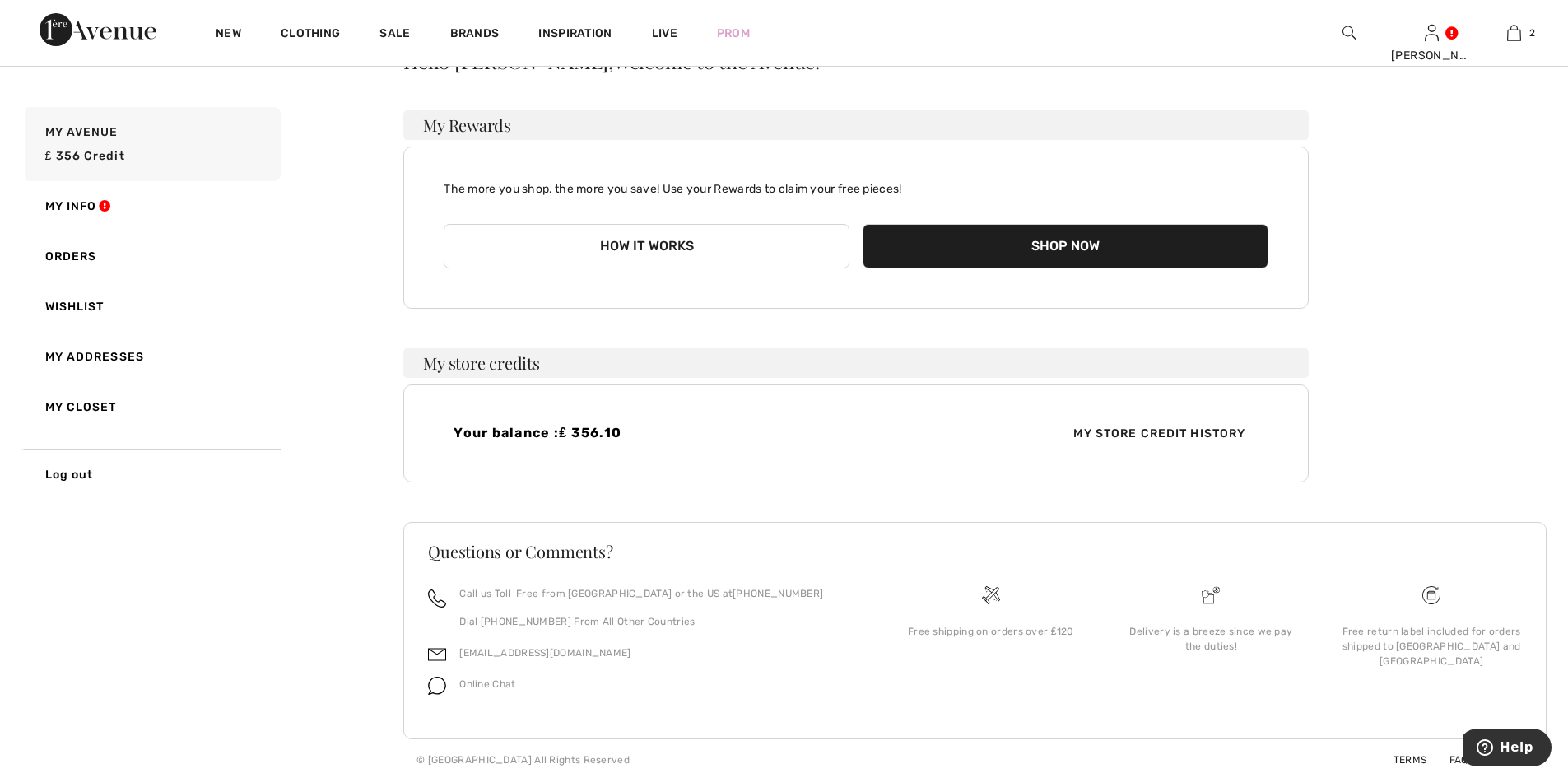
scroll to position [92, 0]
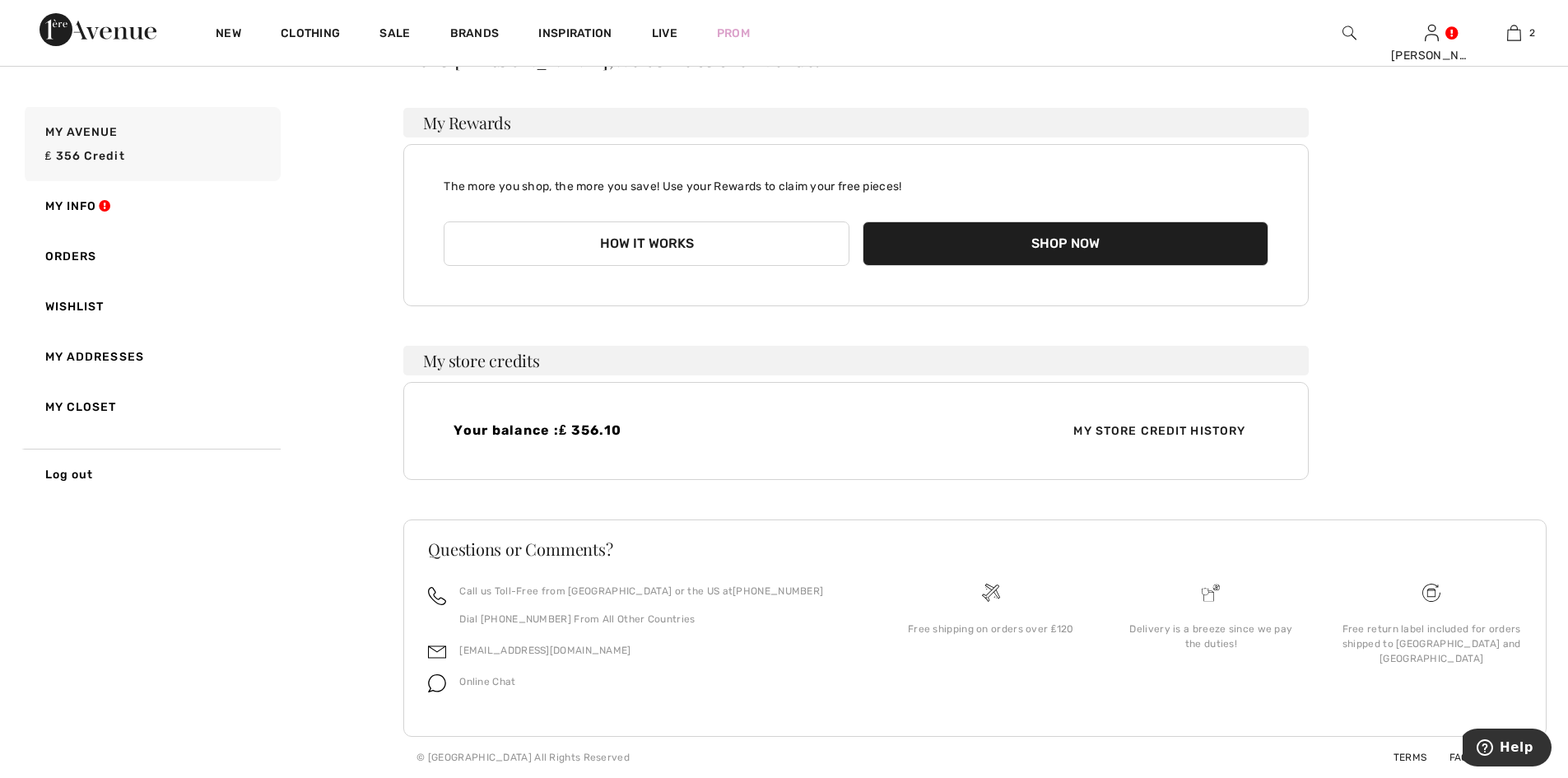
click at [1134, 430] on span "My Store Credit History" at bounding box center [1159, 431] width 198 height 17
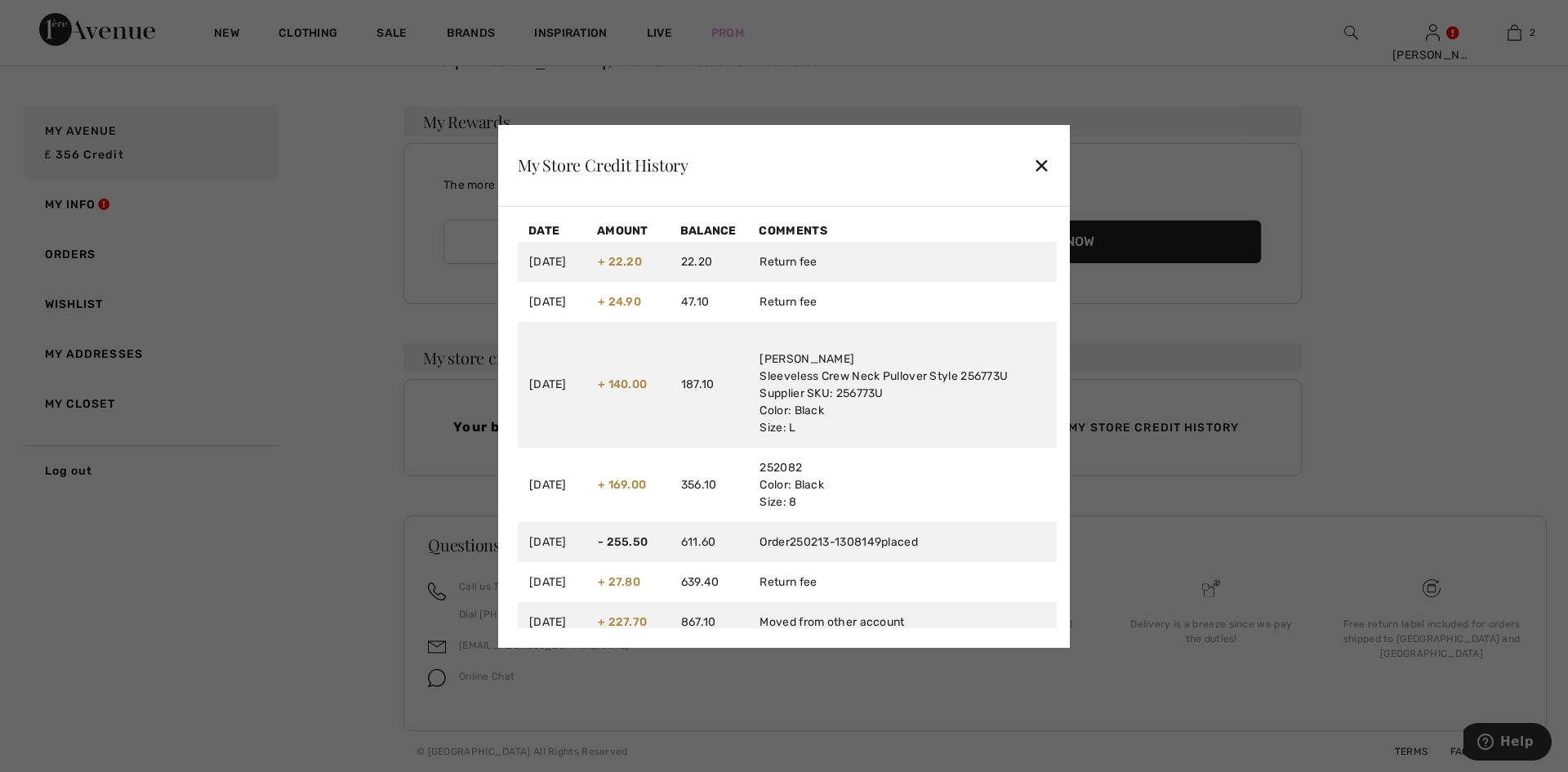
click at [1041, 161] on div "✕" at bounding box center [1042, 165] width 17 height 34
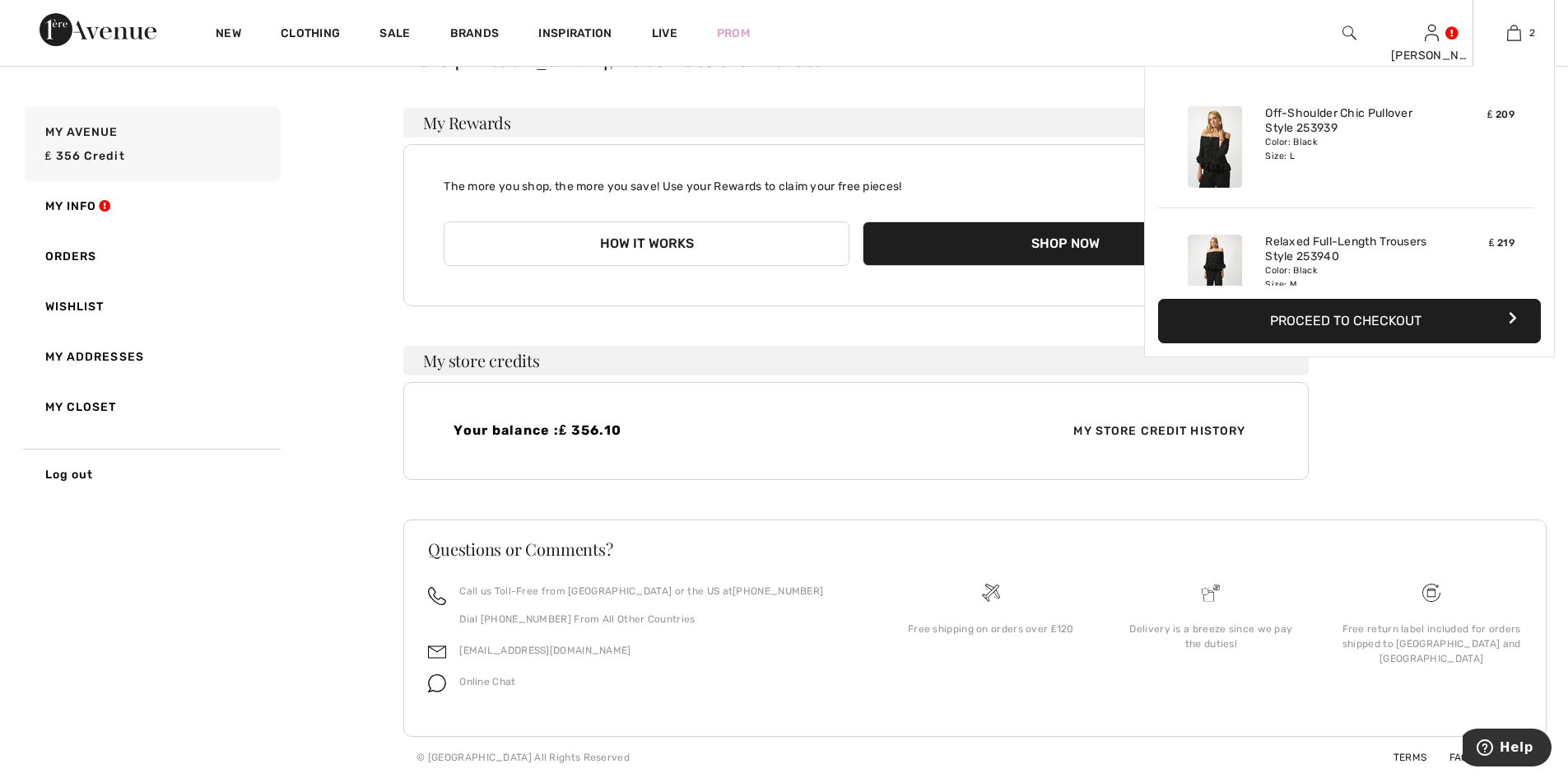
click at [1377, 325] on button "Proceed to Checkout" at bounding box center [1350, 321] width 383 height 44
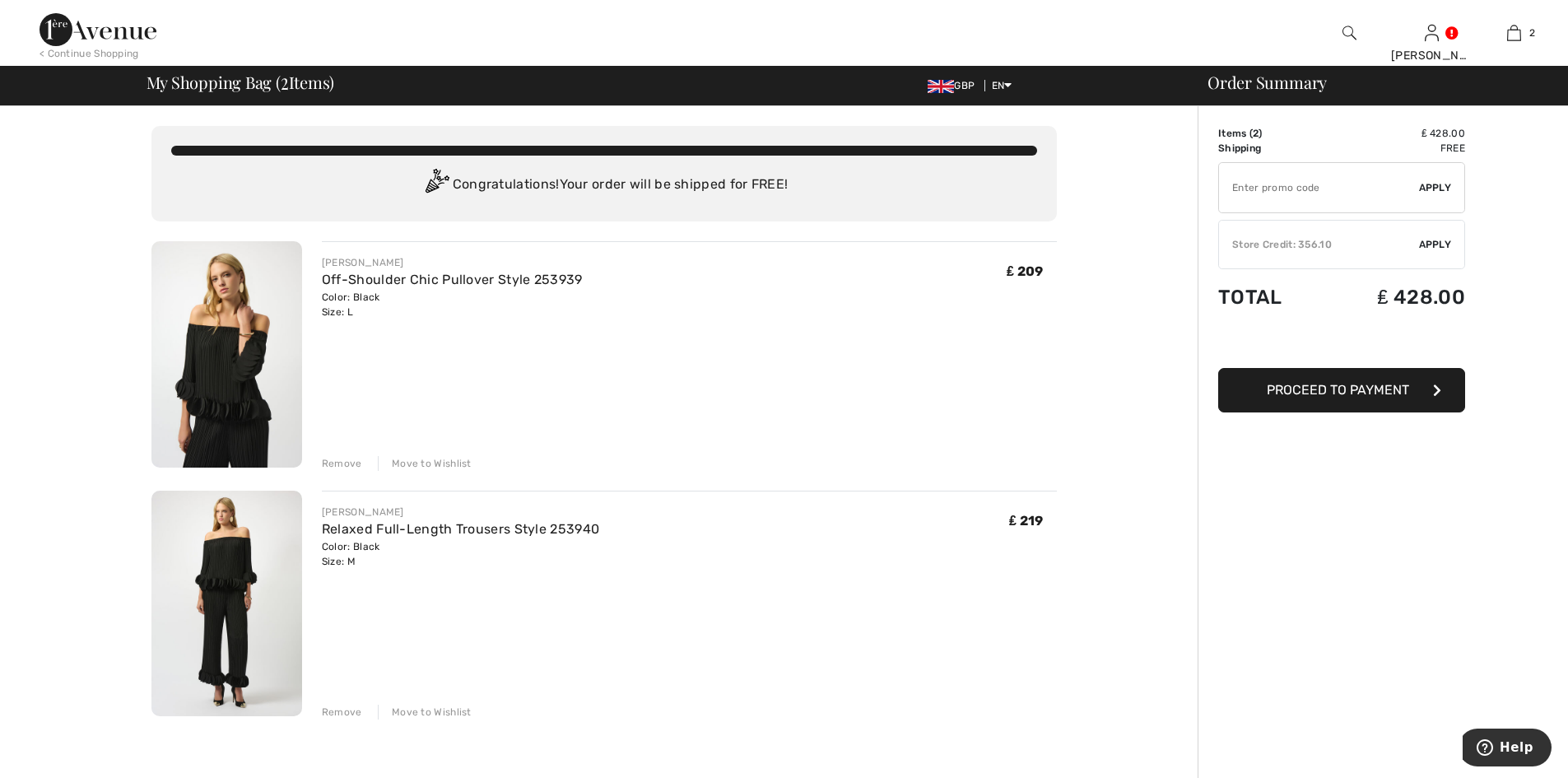
click at [1314, 196] on input "TEXT" at bounding box center [1320, 187] width 200 height 49
type input "NEW15"
click at [1426, 192] on span "Apply" at bounding box center [1436, 187] width 33 height 14
click at [1443, 244] on span "Apply" at bounding box center [1436, 244] width 33 height 14
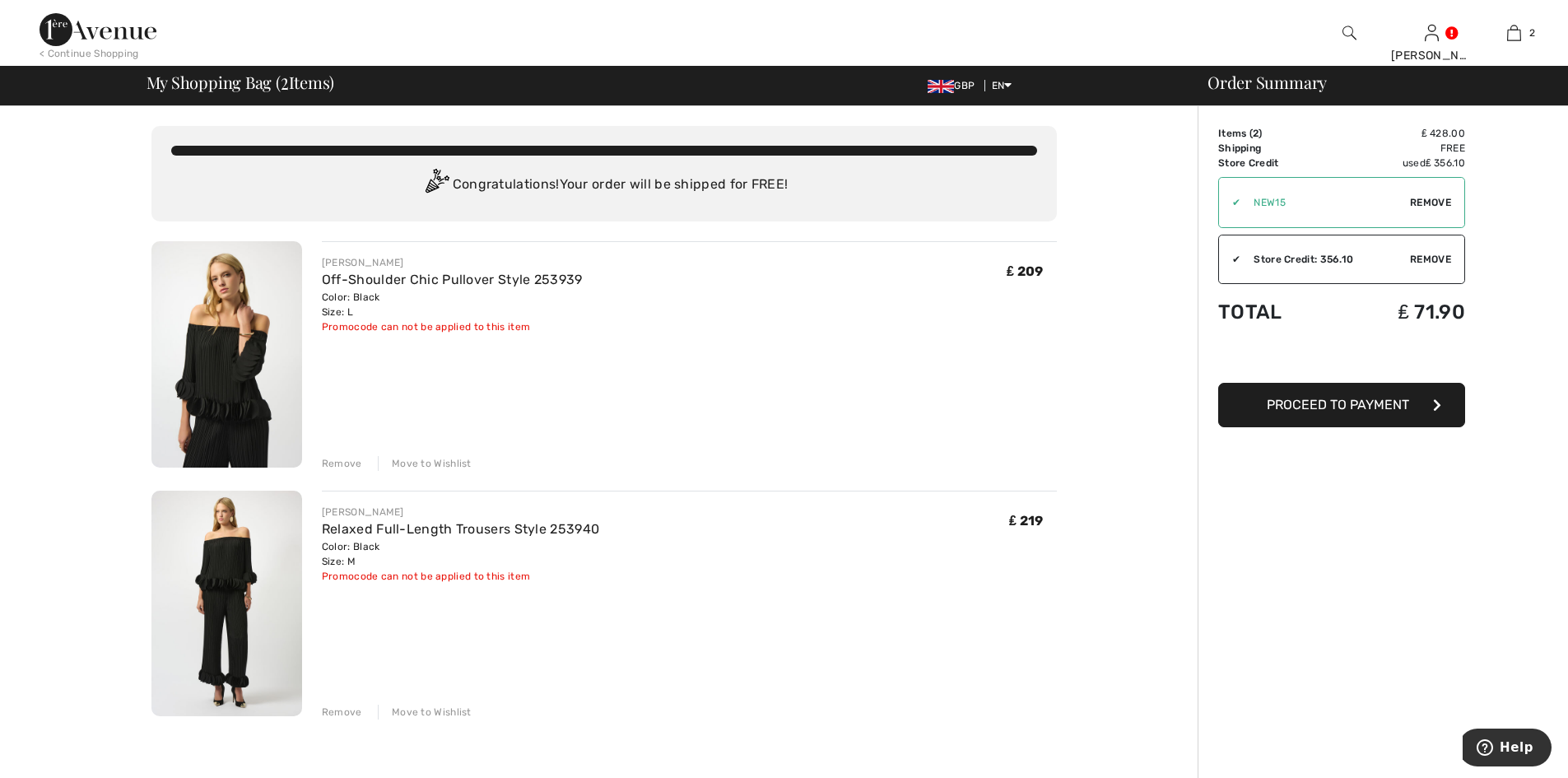
click at [1358, 399] on span "Proceed to Payment" at bounding box center [1338, 404] width 142 height 15
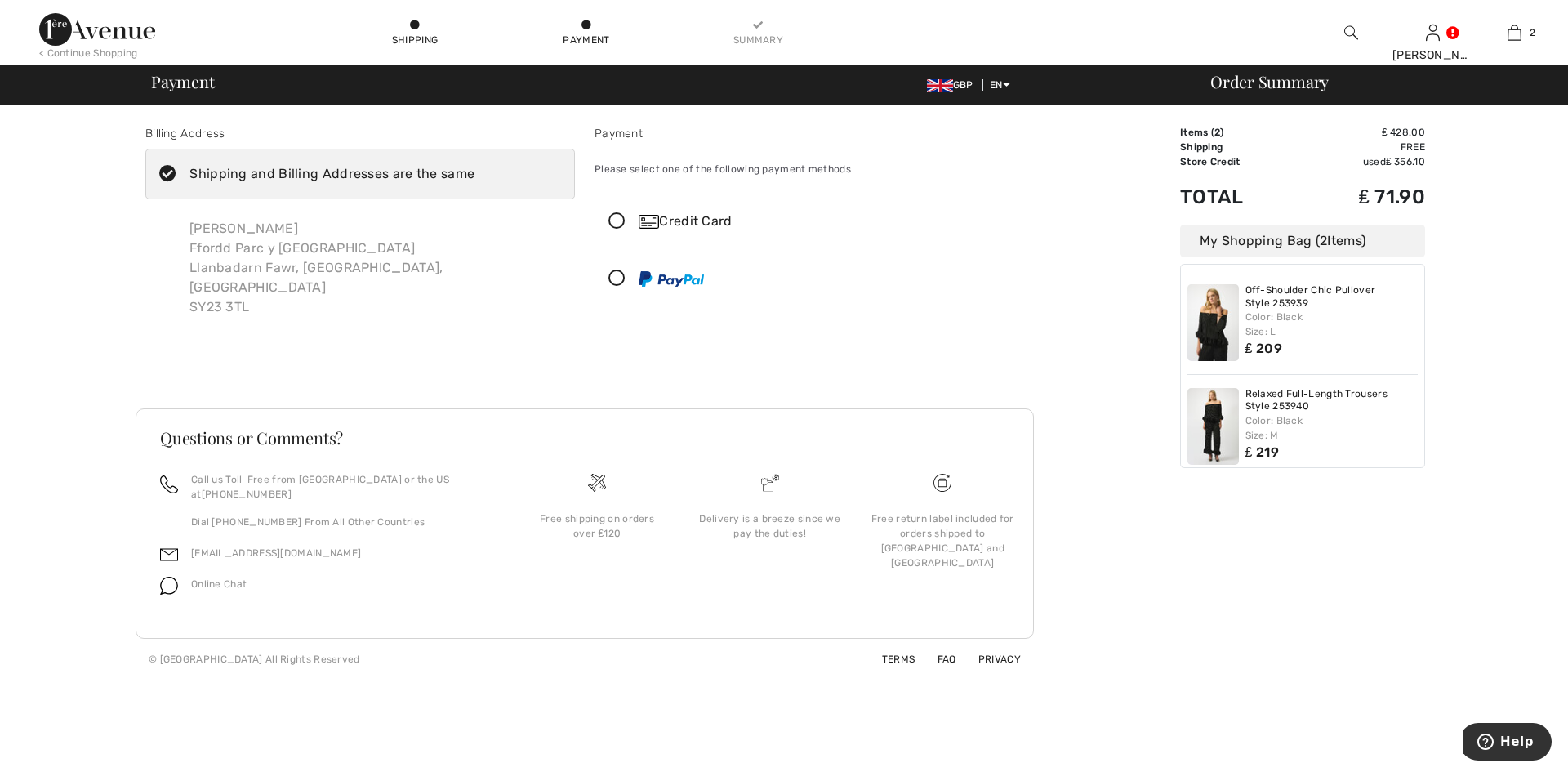
click at [629, 209] on div "Credit Card" at bounding box center [809, 221] width 428 height 49
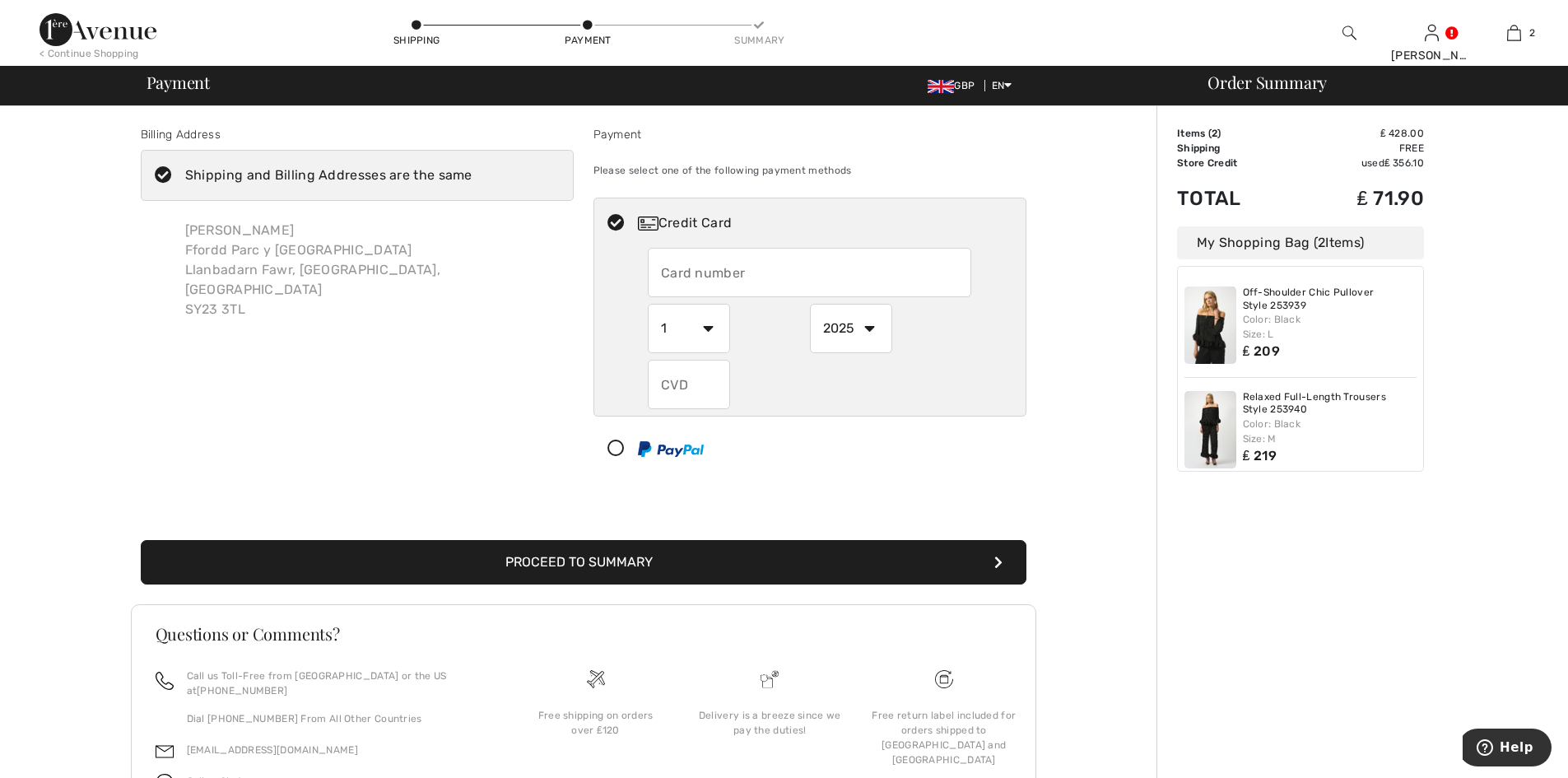
click at [716, 292] on input "text" at bounding box center [809, 272] width 324 height 49
type input "5356661238636250"
click at [708, 335] on select "1 2 3 4 5 6 7 8 9 10 11 12" at bounding box center [688, 328] width 82 height 49
select select "2"
click at [648, 303] on select "1 2 3 4 5 6 7 8 9 10 11 12" at bounding box center [688, 328] width 82 height 49
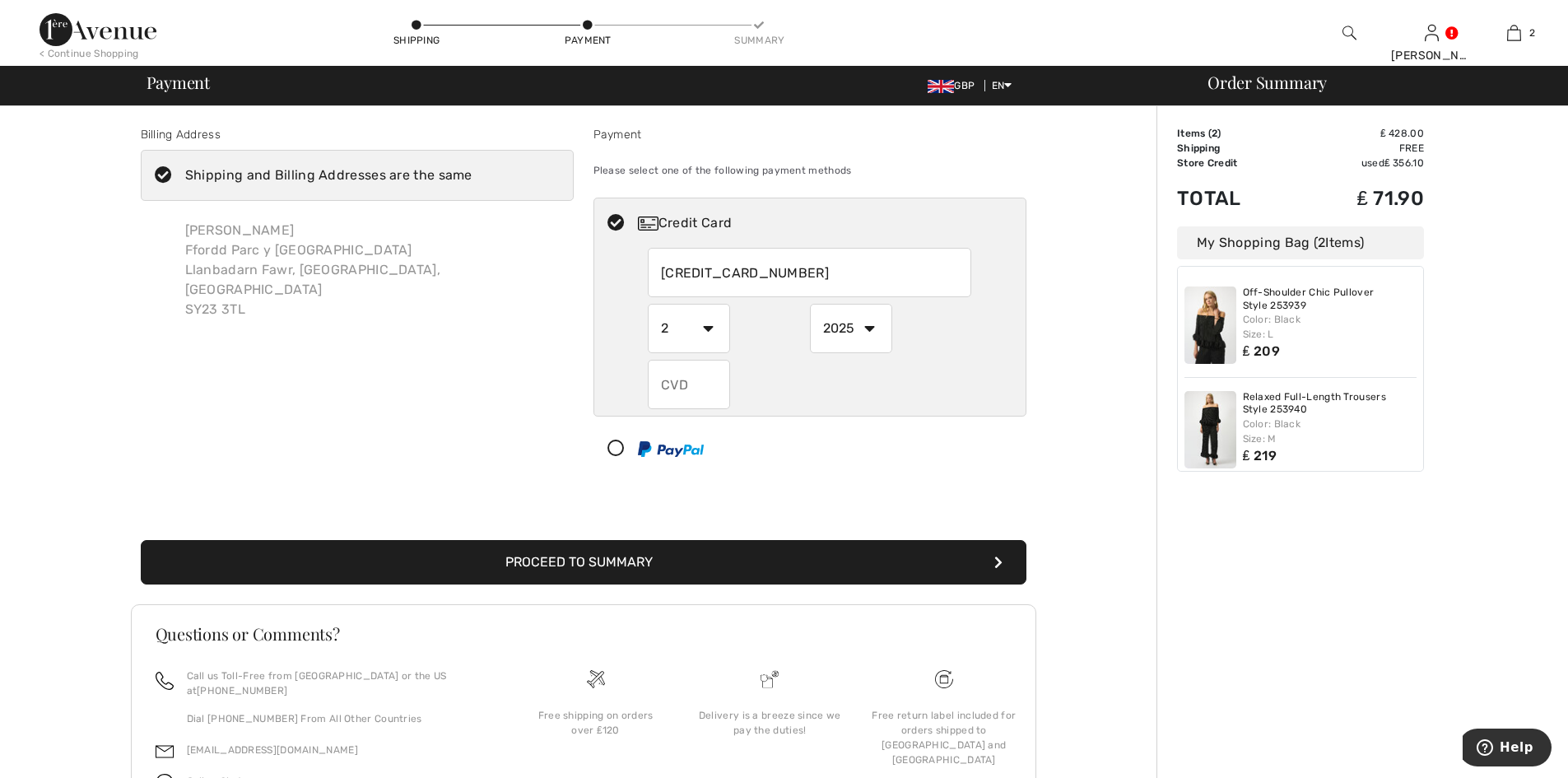
click at [859, 347] on select "2025 2026 2027 2028 2029 2030 2031 2032 2033 2034 2035" at bounding box center [851, 328] width 82 height 49
select select "2029"
click at [810, 303] on select "2025 2026 2027 2028 2029 2030 2031 2032 2033 2034 2035" at bounding box center [851, 328] width 82 height 49
click at [678, 389] on input "text" at bounding box center [688, 384] width 82 height 49
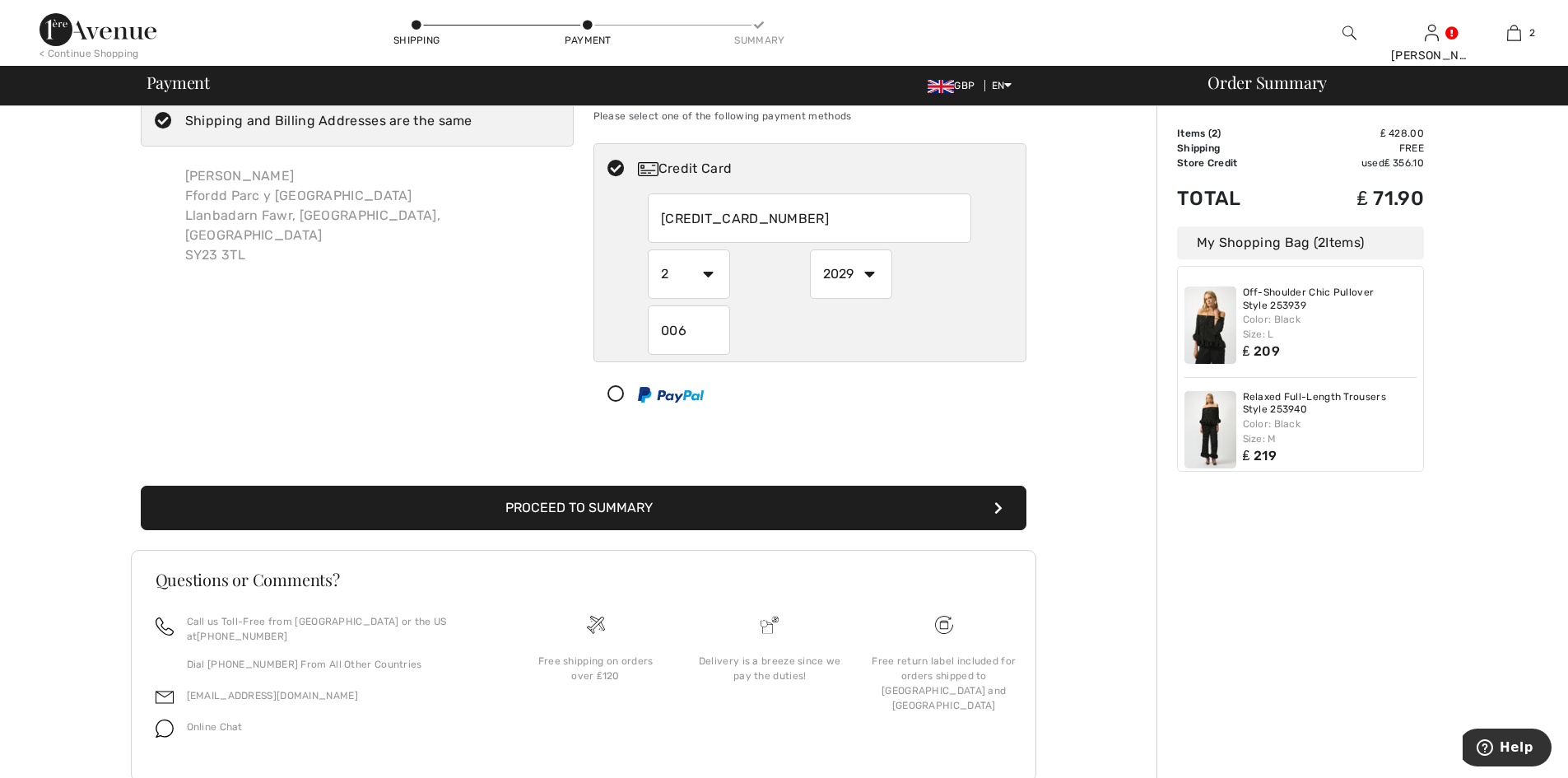
scroll to position [82, 0]
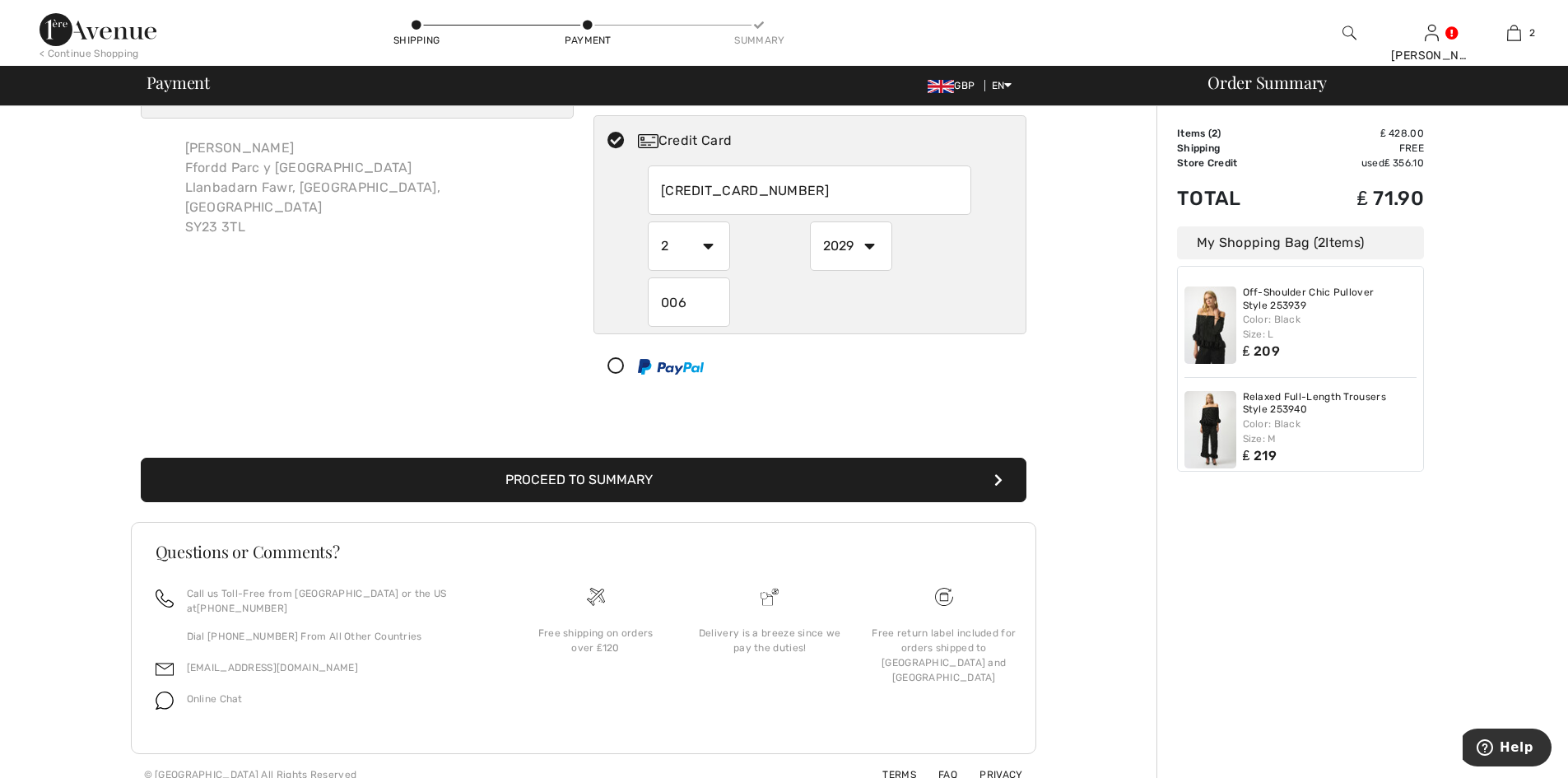
type input "006"
click at [636, 488] on button "Proceed to Summary" at bounding box center [583, 480] width 886 height 44
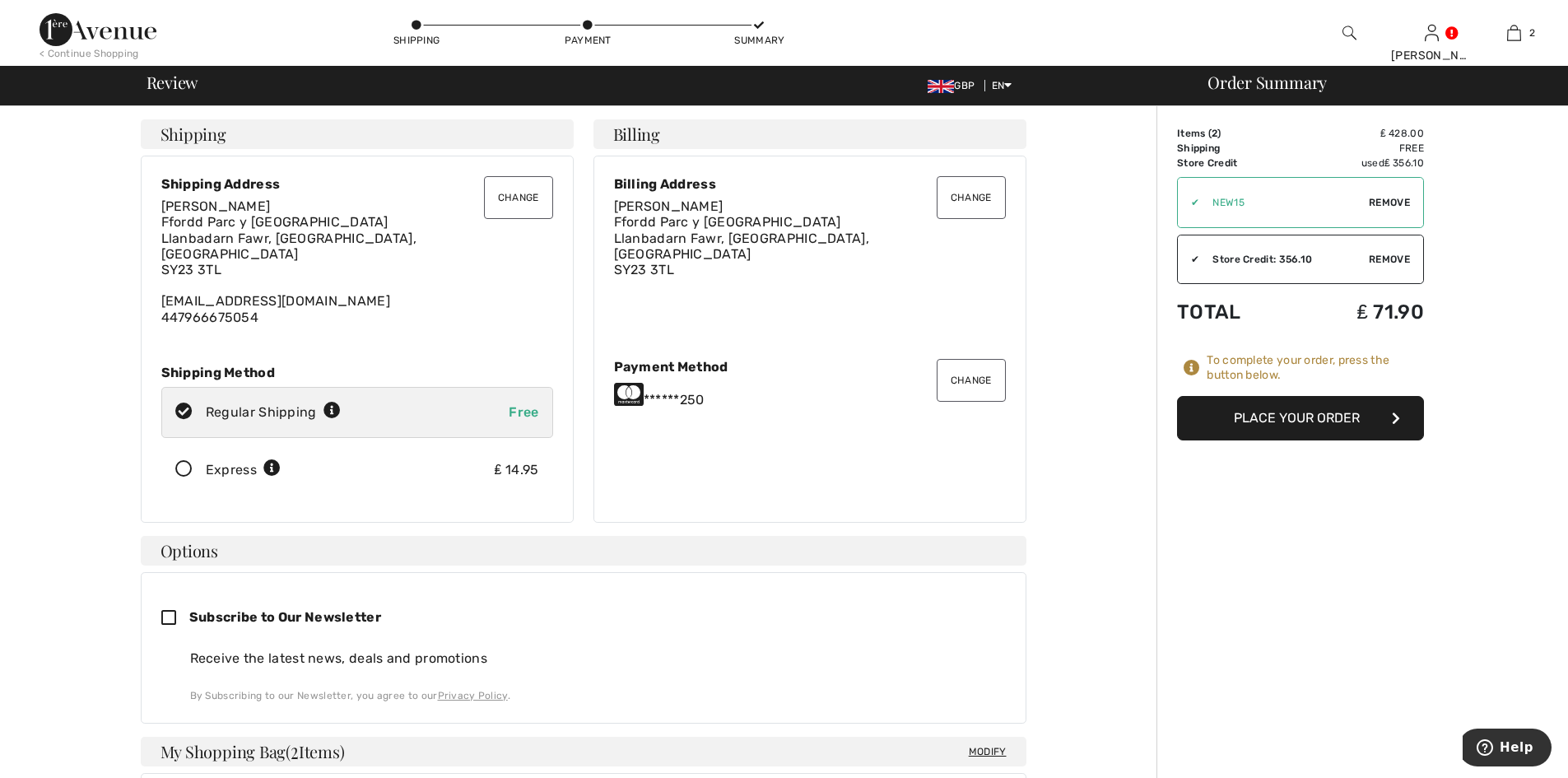
click at [530, 193] on button "Change" at bounding box center [519, 197] width 70 height 43
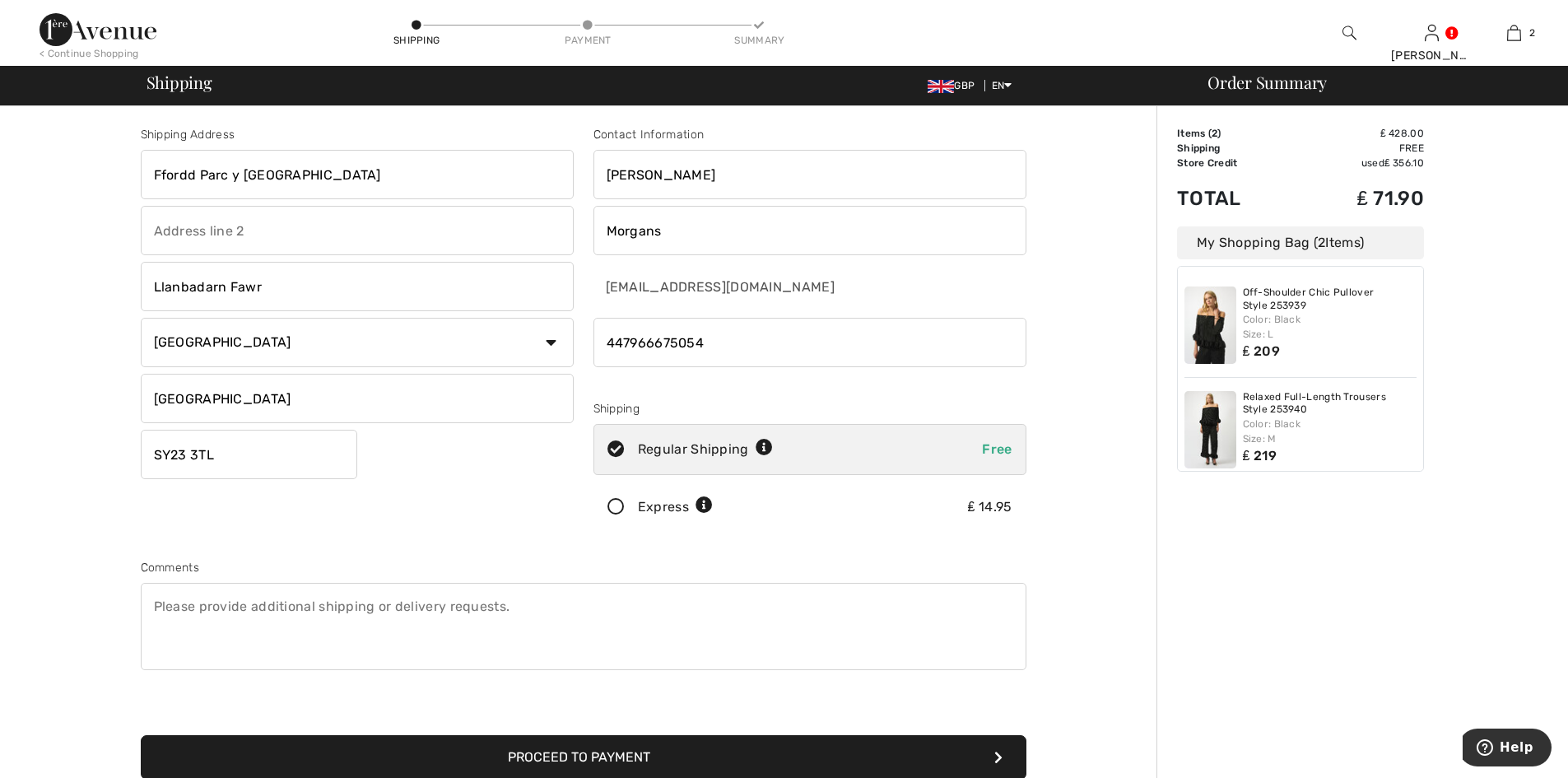
click at [292, 233] on input "text" at bounding box center [357, 231] width 433 height 49
drag, startPoint x: 305, startPoint y: 186, endPoint x: 0, endPoint y: 159, distance: 306.2
click at [0, 159] on div "Shipping Address Ffordd Parc y Llyn Llanbadarn Fawr Country Canada United State…" at bounding box center [784, 589] width 1568 height 966
type input "aberystwyth park lodge hotel"
type input "parc y llyn"
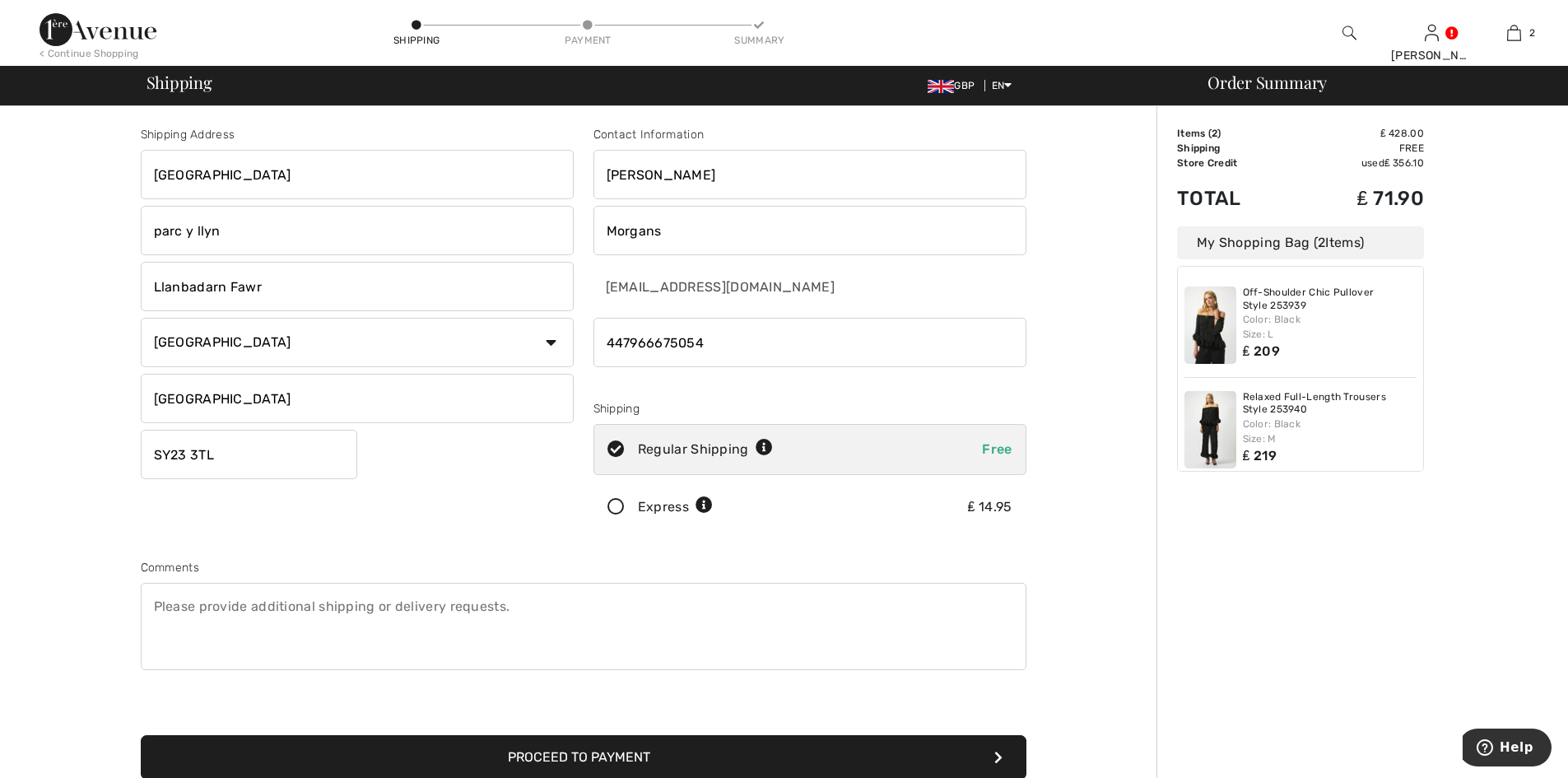
click at [616, 758] on button "Proceed to Payment" at bounding box center [583, 757] width 886 height 44
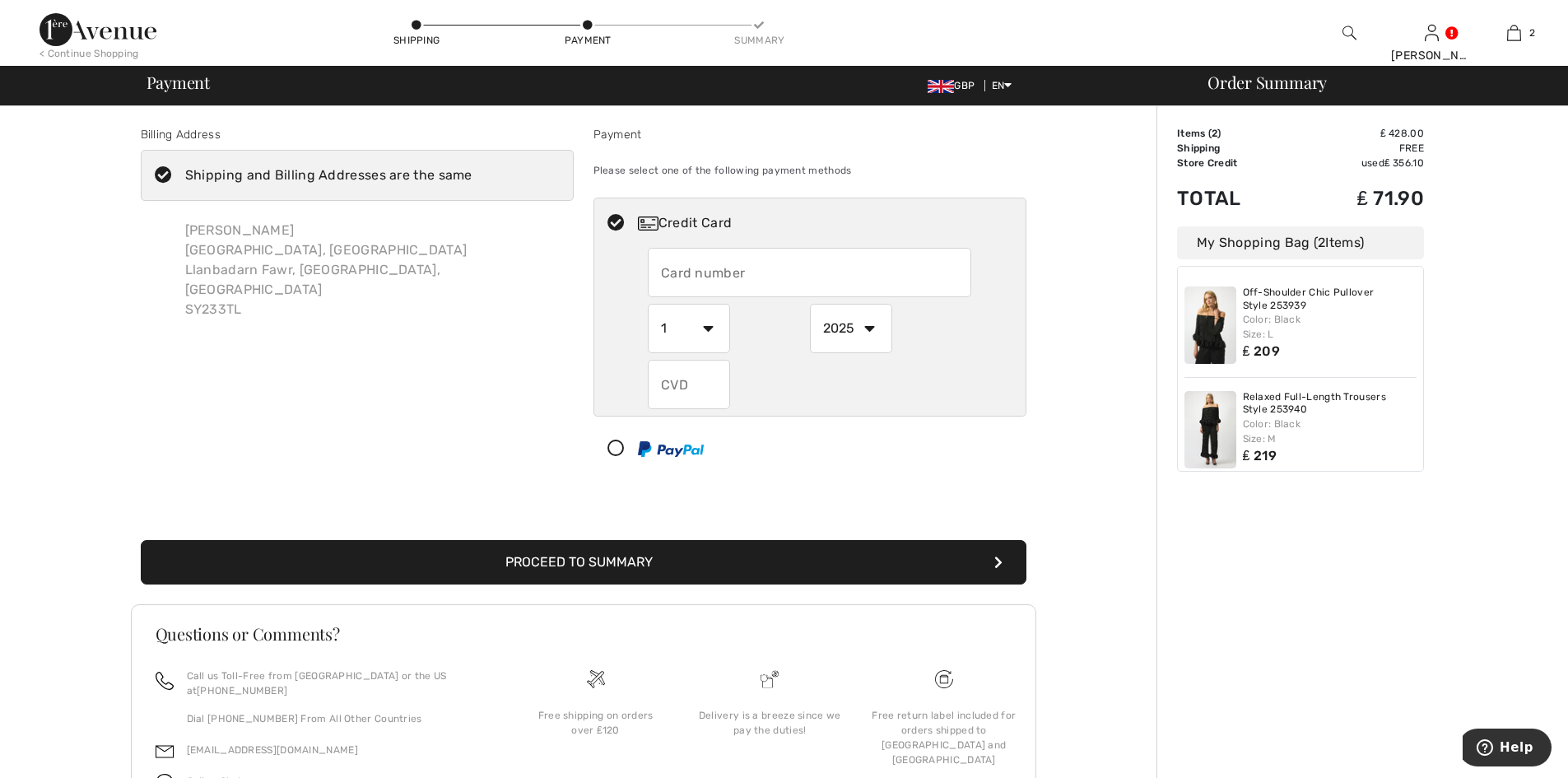
click at [750, 274] on input "text" at bounding box center [809, 272] width 324 height 49
radio input "true"
type input "[CREDIT_CARD_NUMBER]"
click at [708, 328] on select "1 2 3 4 5 6 7 8 9 10 11 12" at bounding box center [688, 328] width 82 height 49
radio input "true"
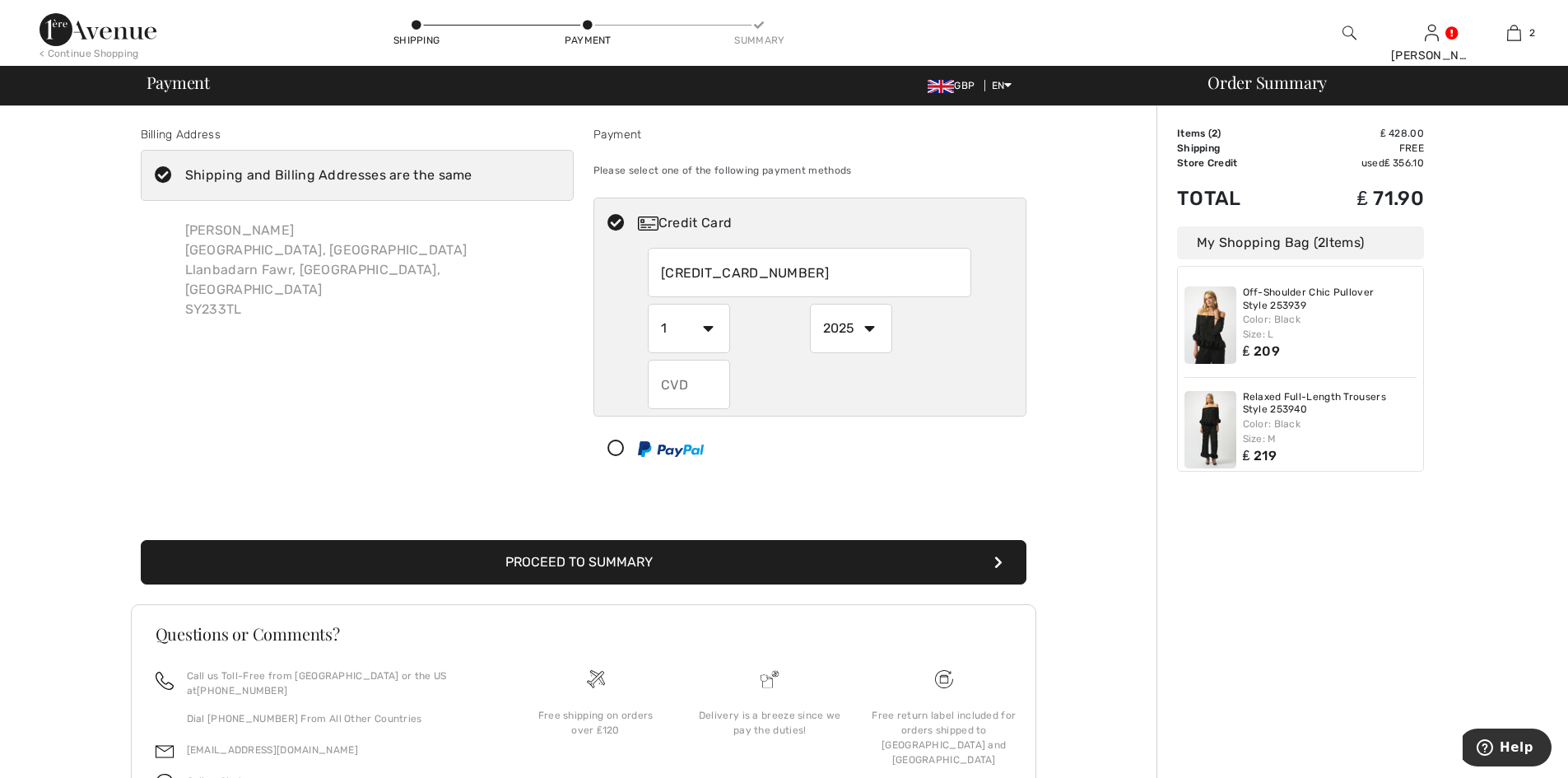
select select "2"
click at [648, 303] on select "1 2 3 4 5 6 7 8 9 10 11 12" at bounding box center [688, 328] width 82 height 49
click at [849, 326] on select "2025 2026 2027 2028 2029 2030 2031 2032 2033 2034 2035" at bounding box center [851, 328] width 82 height 49
radio input "true"
select select "2029"
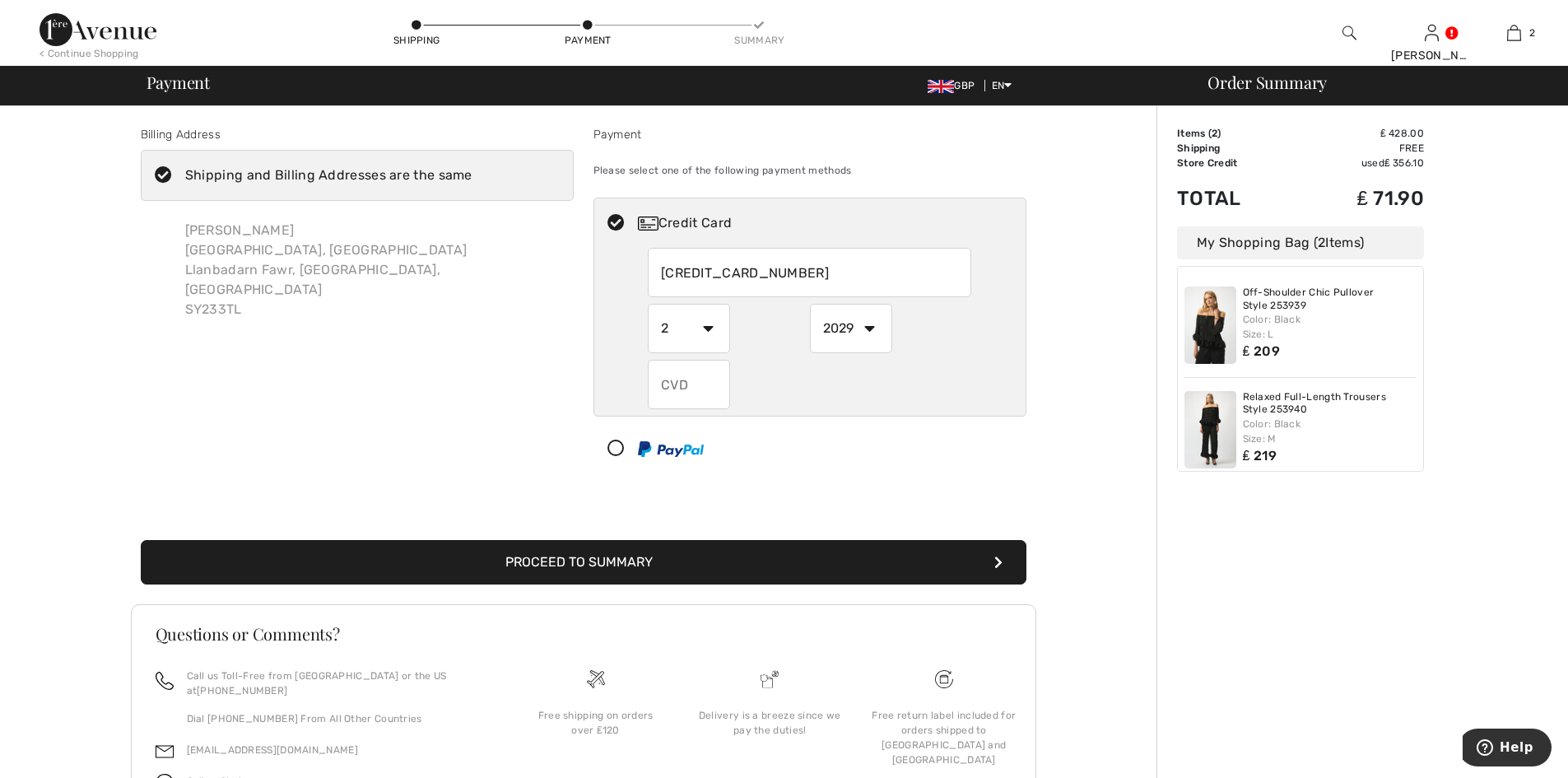
click at [810, 303] on select "2025 2026 2027 2028 2029 2030 2031 2032 2033 2034 2035" at bounding box center [851, 328] width 82 height 49
click at [714, 389] on input "text" at bounding box center [688, 384] width 82 height 49
radio input "true"
type input "006"
click at [617, 549] on button "Proceed to Summary" at bounding box center [583, 562] width 886 height 44
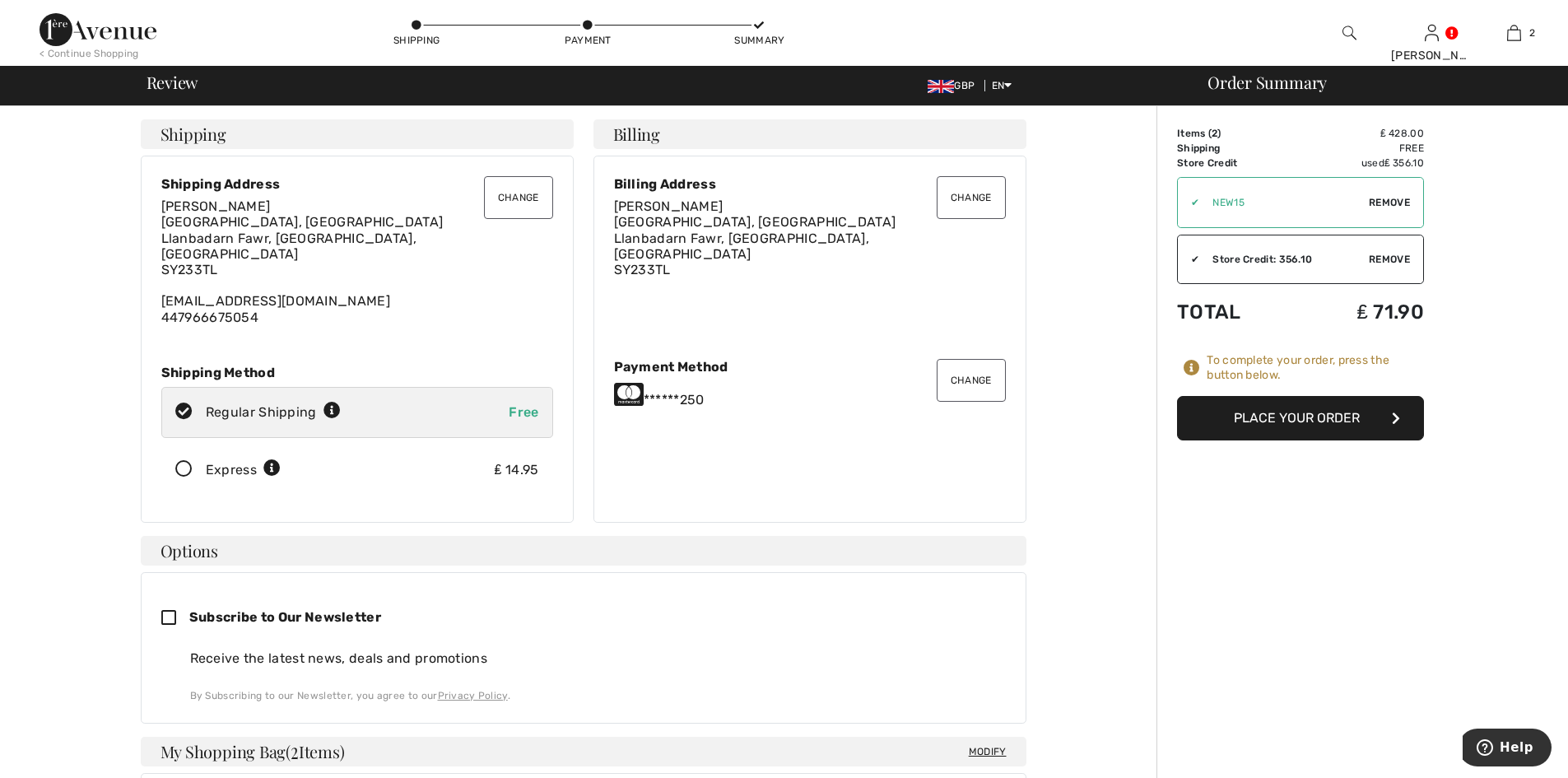
click at [1278, 427] on button "Place Your Order" at bounding box center [1300, 418] width 247 height 44
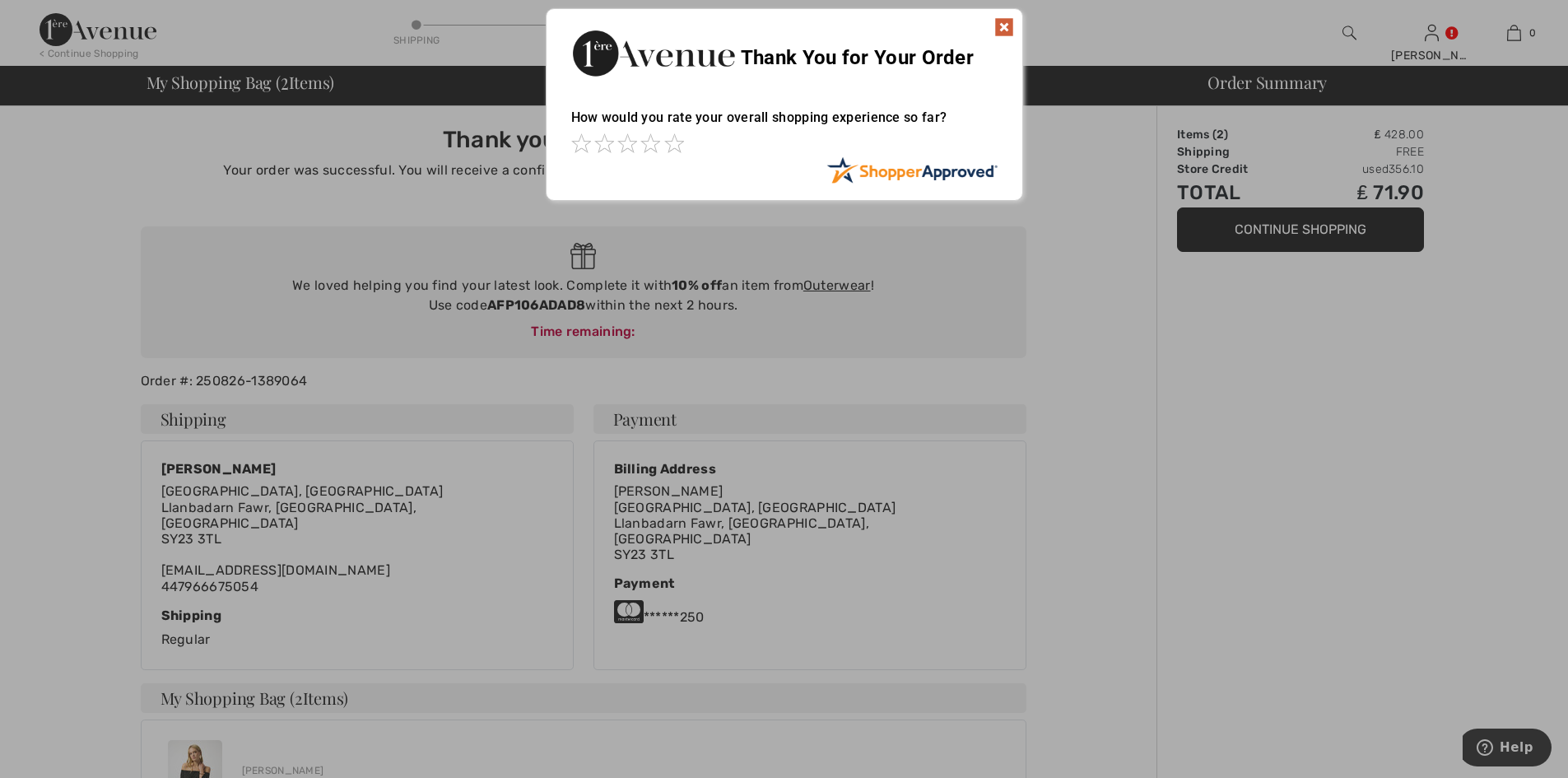
click at [1007, 24] on img at bounding box center [1004, 26] width 19 height 19
